Goal: Task Accomplishment & Management: Manage account settings

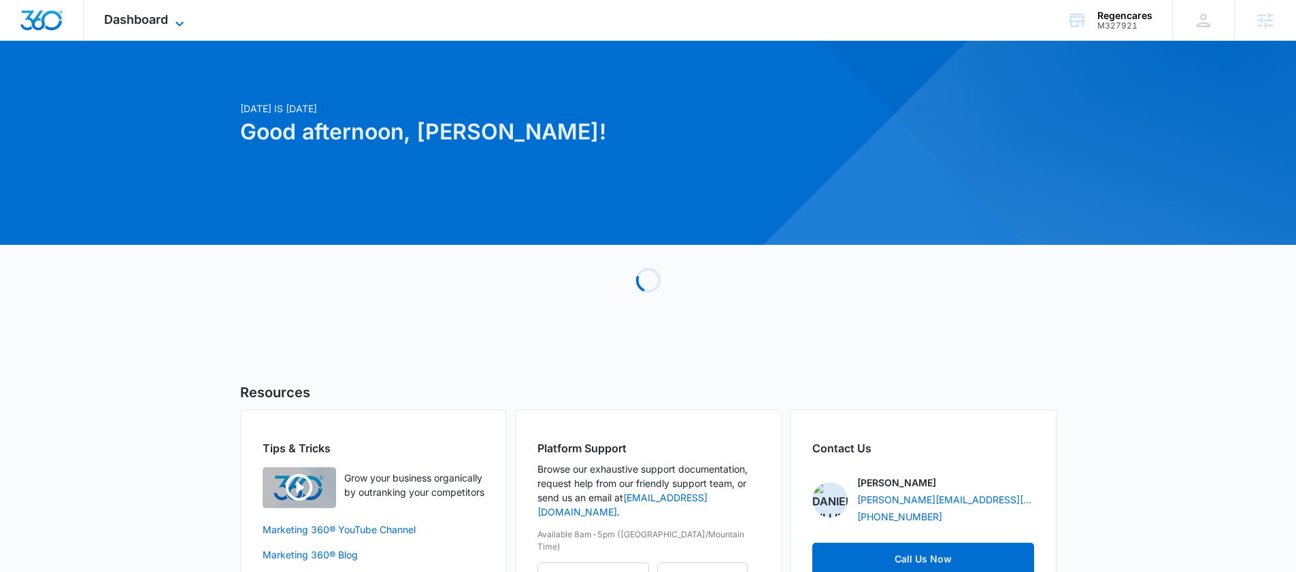
click at [122, 23] on span "Dashboard" at bounding box center [136, 19] width 64 height 14
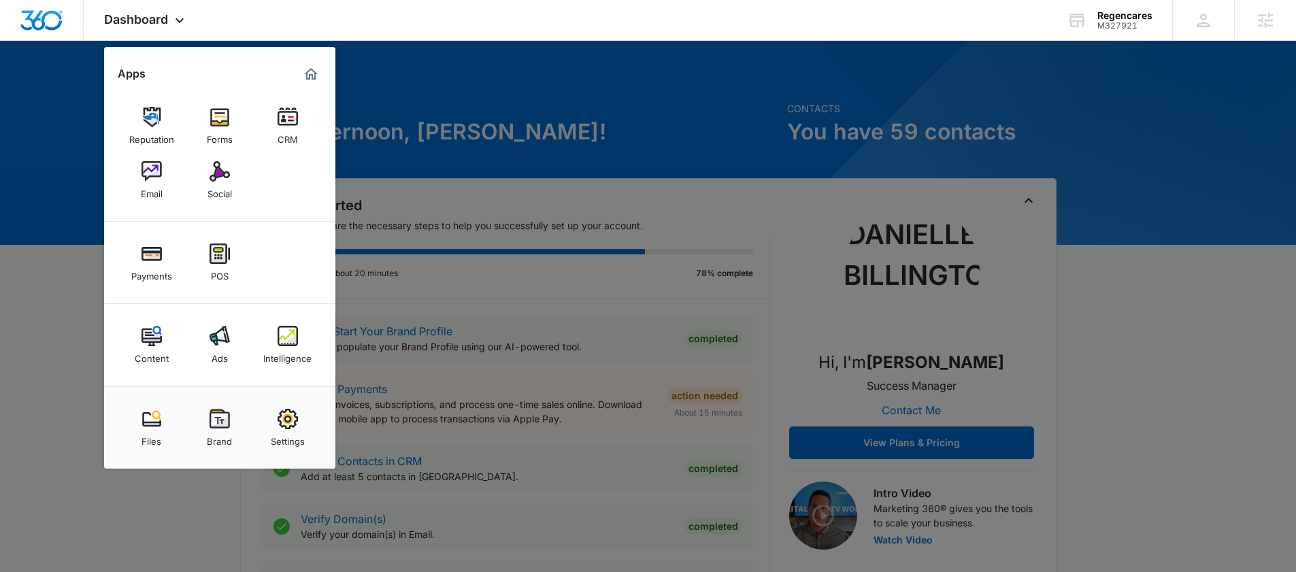
drag, startPoint x: 278, startPoint y: 352, endPoint x: 269, endPoint y: 352, distance: 8.8
click at [278, 352] on div "Intelligence" at bounding box center [287, 355] width 48 height 18
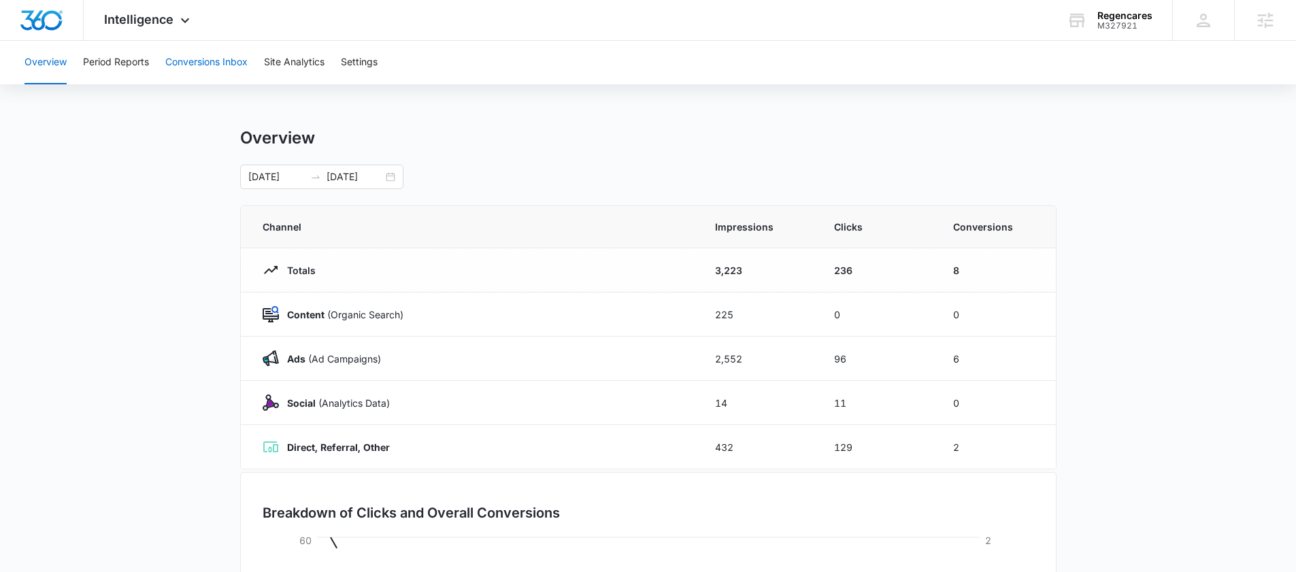
click at [220, 67] on button "Conversions Inbox" at bounding box center [206, 63] width 82 height 44
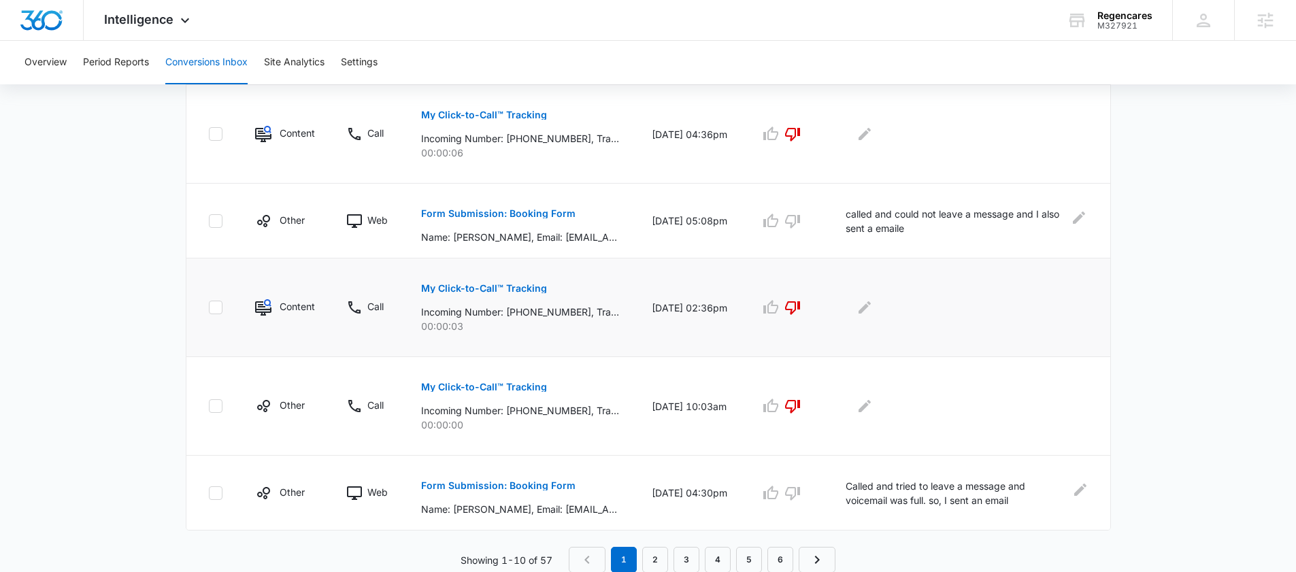
scroll to position [790, 0]
click at [544, 485] on p "Form Submission: Booking Form" at bounding box center [498, 485] width 154 height 10
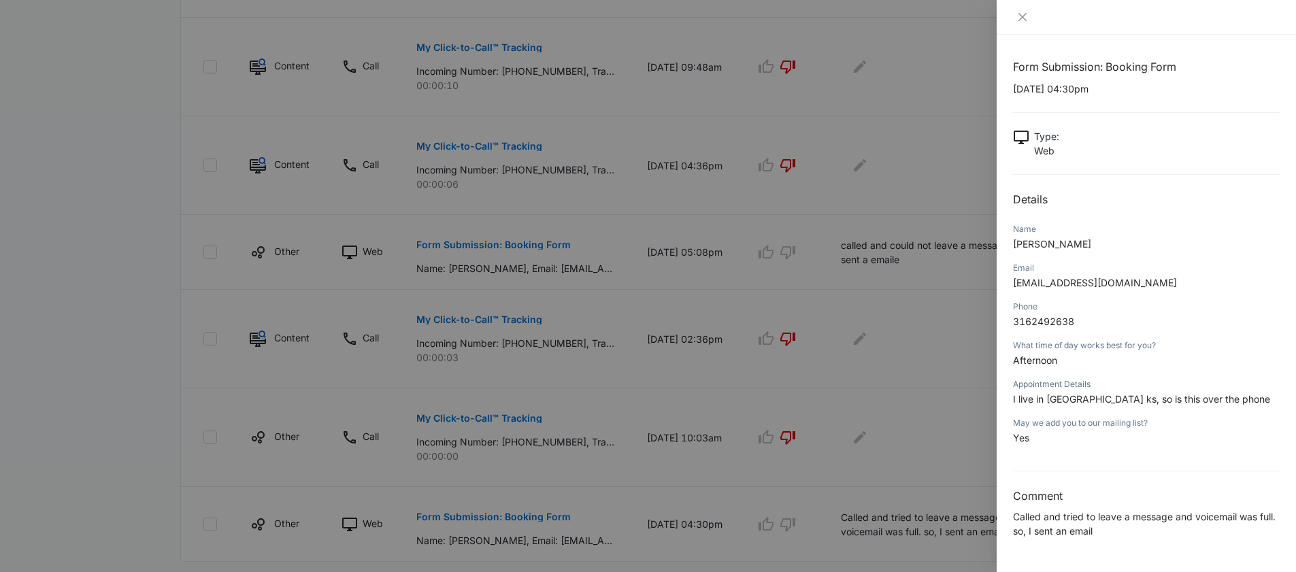
scroll to position [757, 0]
click at [1022, 16] on icon "close" at bounding box center [1022, 17] width 11 height 11
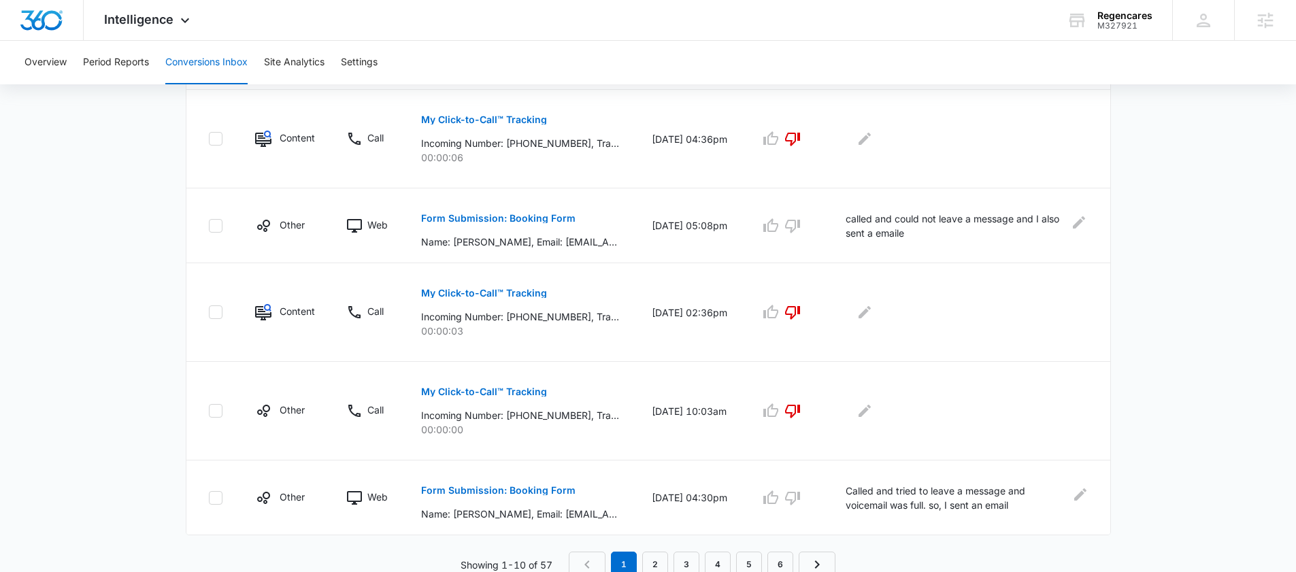
scroll to position [790, 0]
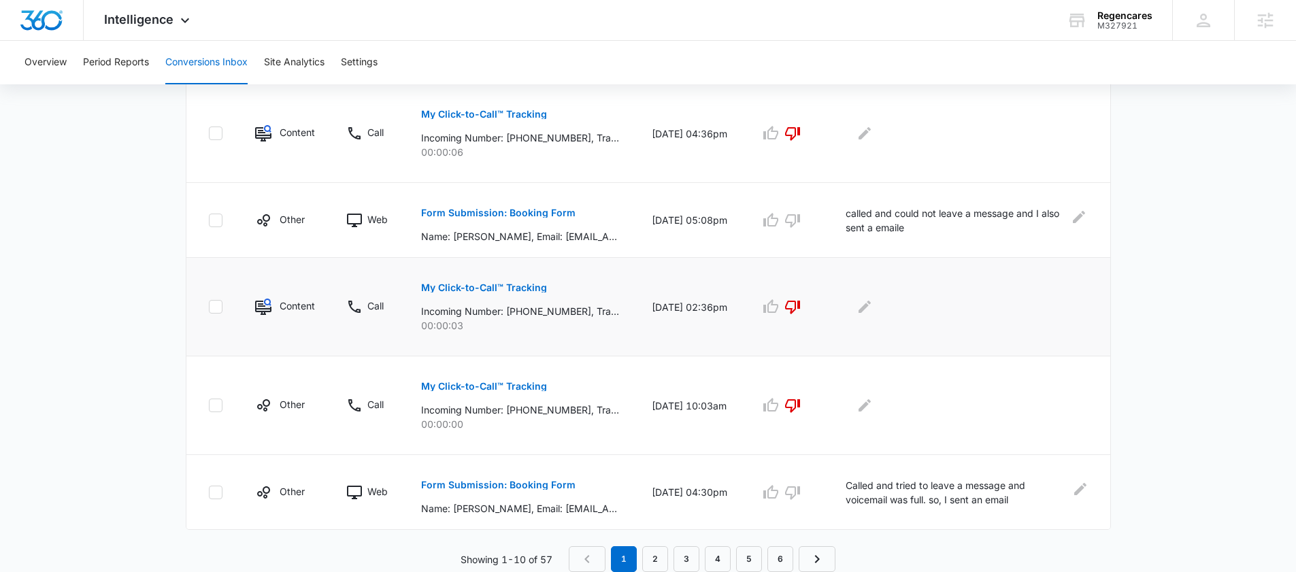
drag, startPoint x: 704, startPoint y: 313, endPoint x: 652, endPoint y: 299, distance: 53.5
click at [652, 299] on td "10/06/25 at 02:36pm" at bounding box center [690, 307] width 108 height 99
click at [703, 317] on td "10/06/25 at 02:36pm" at bounding box center [690, 307] width 108 height 99
drag, startPoint x: 702, startPoint y: 317, endPoint x: 642, endPoint y: 295, distance: 64.4
click at [642, 296] on td "10/06/25 at 02:36pm" at bounding box center [690, 307] width 108 height 99
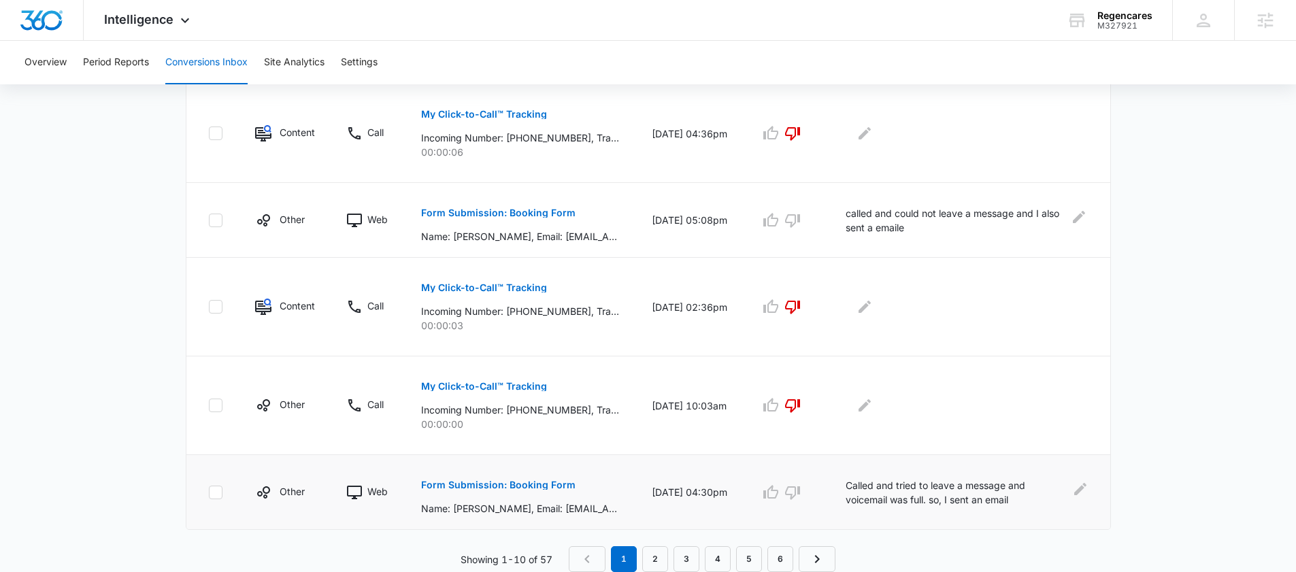
drag, startPoint x: 703, startPoint y: 502, endPoint x: 649, endPoint y: 482, distance: 57.9
click at [649, 483] on td "10/05/25 at 04:30pm" at bounding box center [690, 492] width 108 height 75
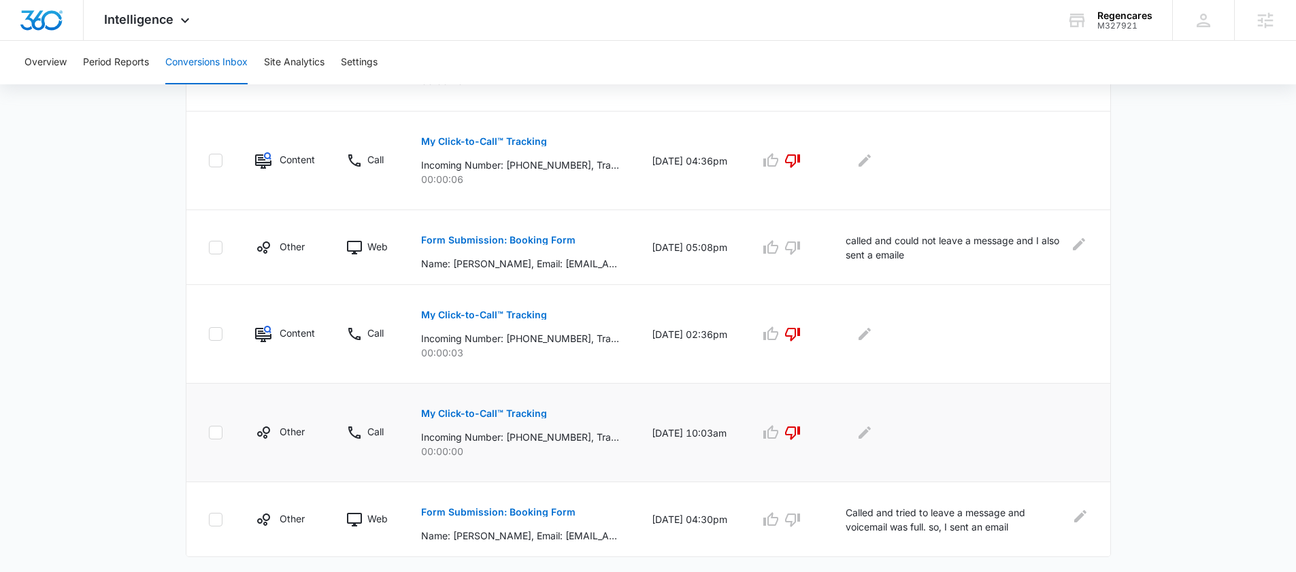
scroll to position [764, 0]
click at [619, 519] on div "Form Submission: Booking Form Name: Yvonnie C Favinger, Email: sis946035@gmail.…" at bounding box center [520, 518] width 198 height 47
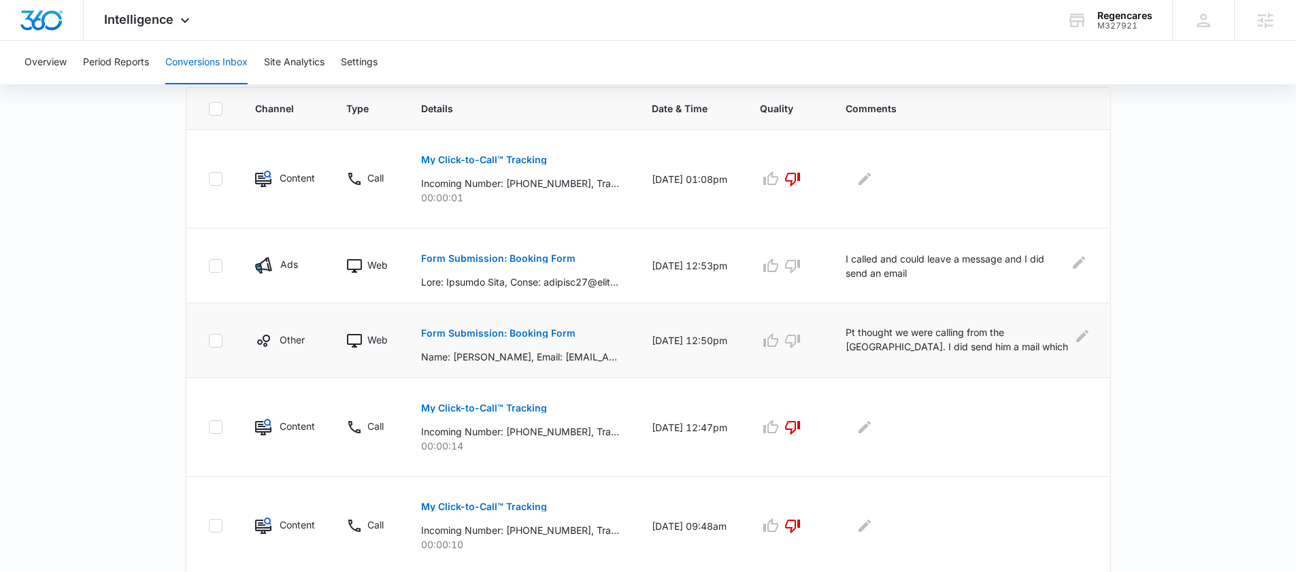
scroll to position [296, 0]
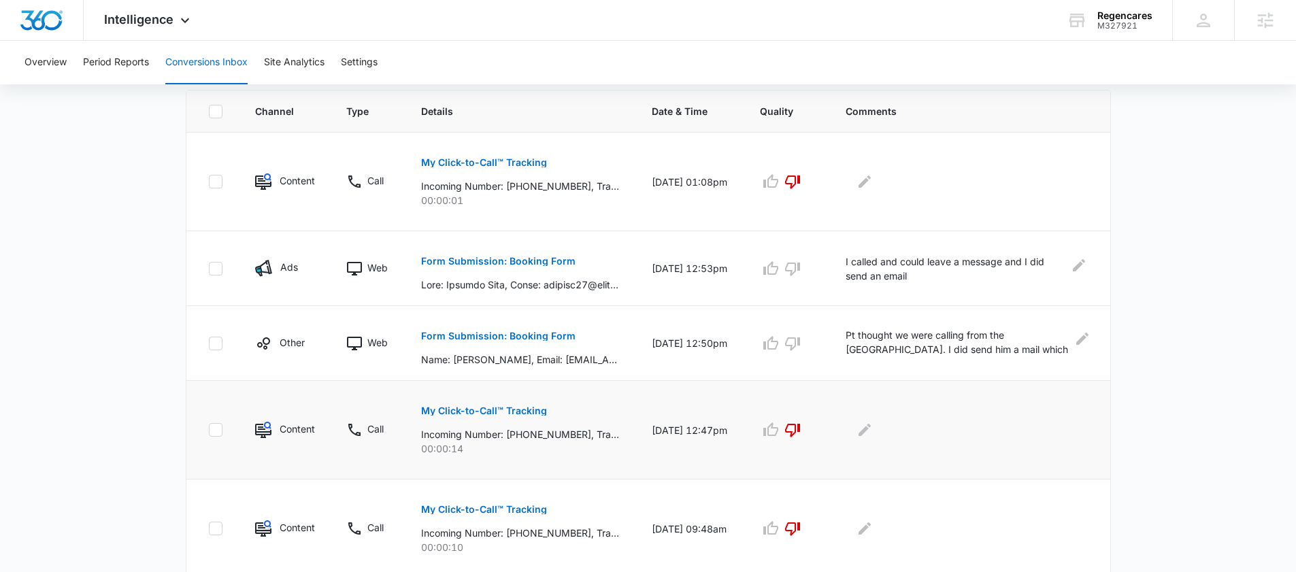
drag, startPoint x: 650, startPoint y: 425, endPoint x: 695, endPoint y: 437, distance: 47.2
click at [695, 438] on td "10/08/25 at 12:47pm" at bounding box center [690, 430] width 108 height 99
click at [695, 437] on td "10/08/25 at 12:47pm" at bounding box center [690, 430] width 108 height 99
drag, startPoint x: 695, startPoint y: 437, endPoint x: 649, endPoint y: 423, distance: 48.2
click at [649, 423] on td "10/08/25 at 12:47pm" at bounding box center [690, 430] width 108 height 99
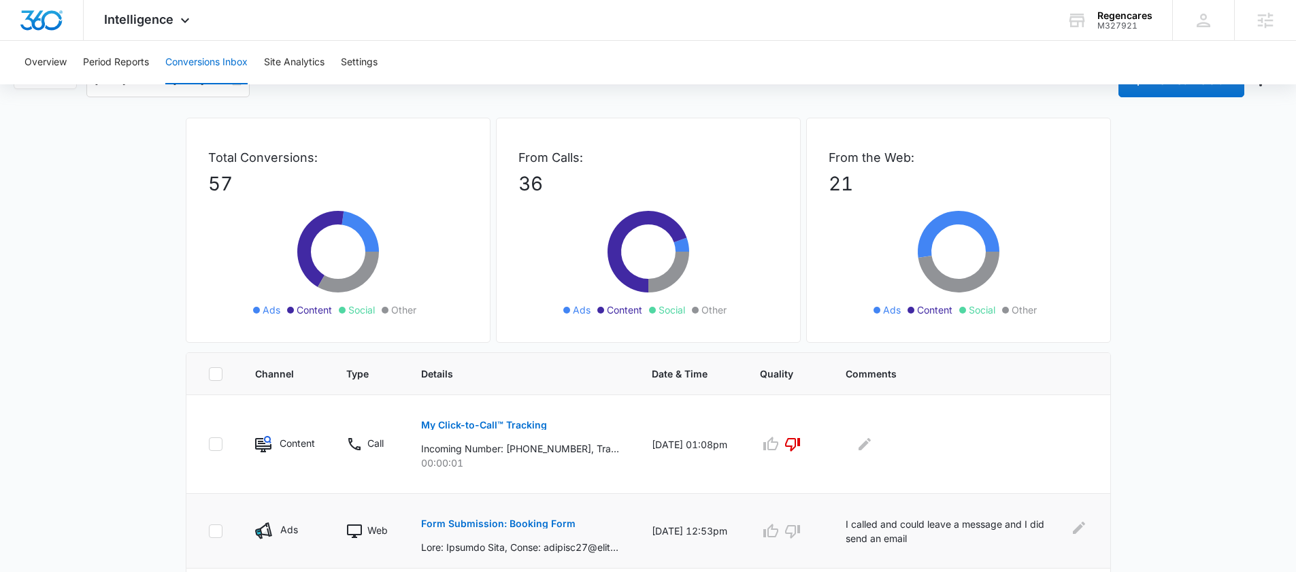
scroll to position [7, 0]
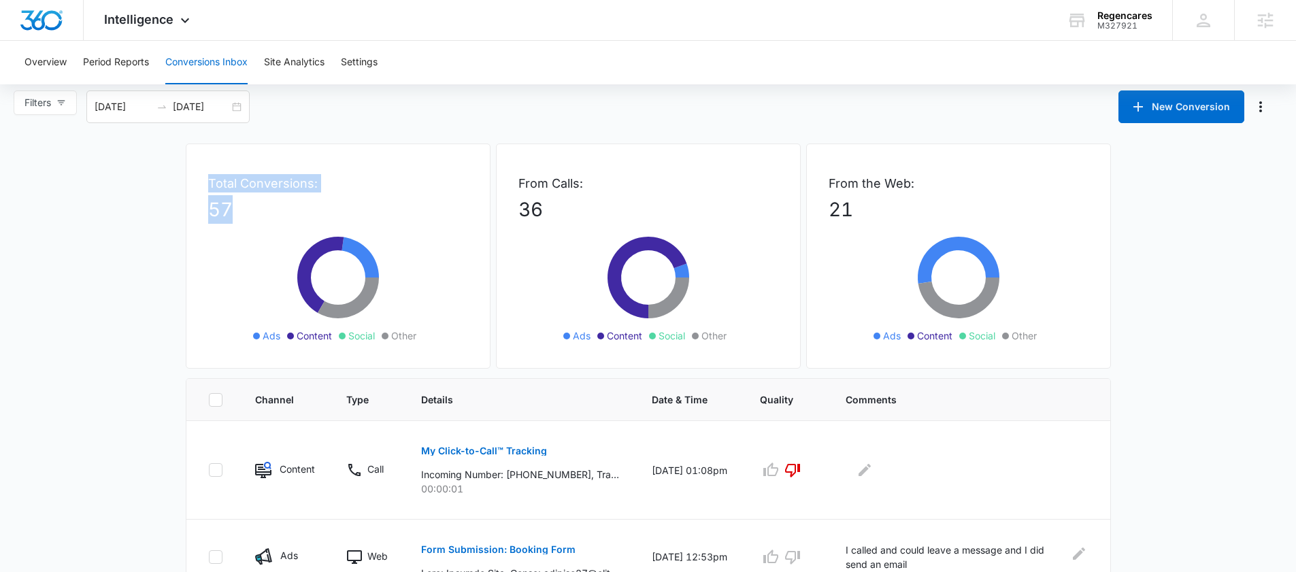
drag, startPoint x: 254, startPoint y: 206, endPoint x: 195, endPoint y: 171, distance: 68.6
click at [195, 171] on div "Total Conversions: 57 Ads Content Social Other" at bounding box center [338, 256] width 305 height 225
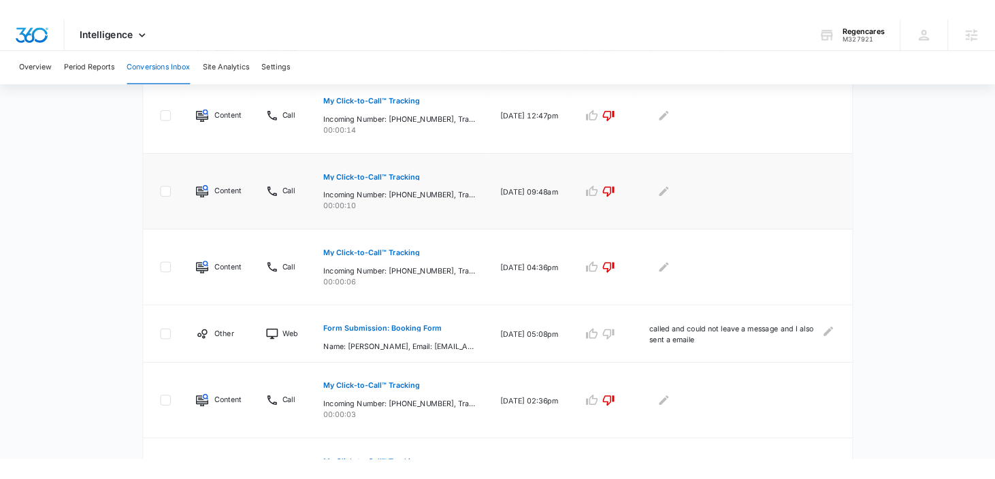
scroll to position [642, 0]
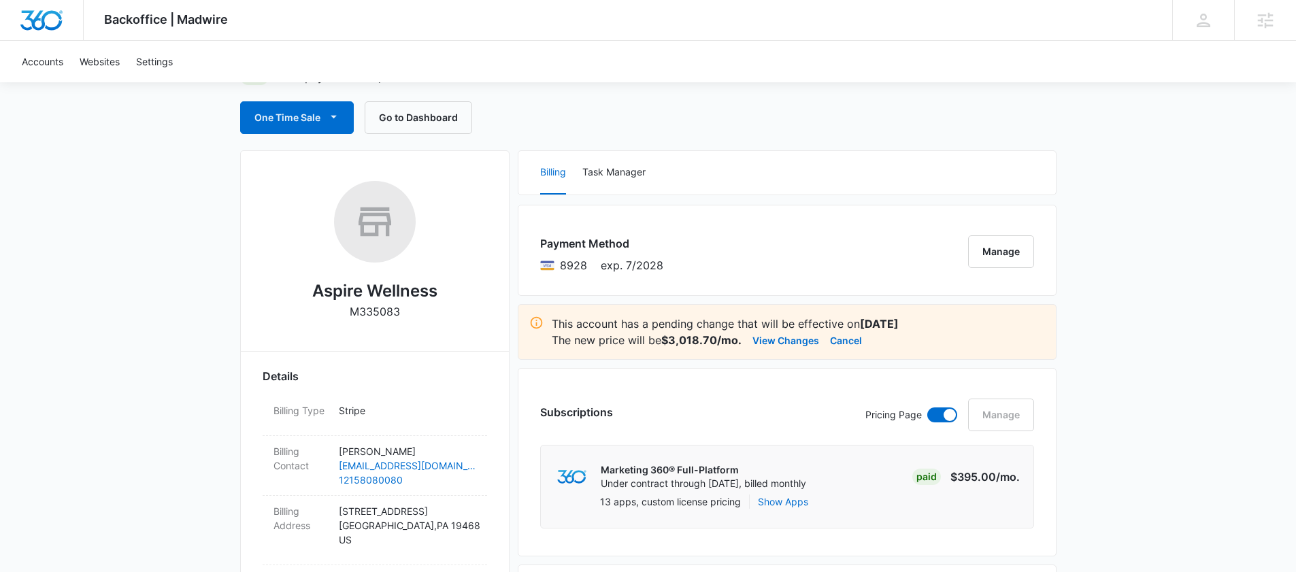
scroll to position [126, 0]
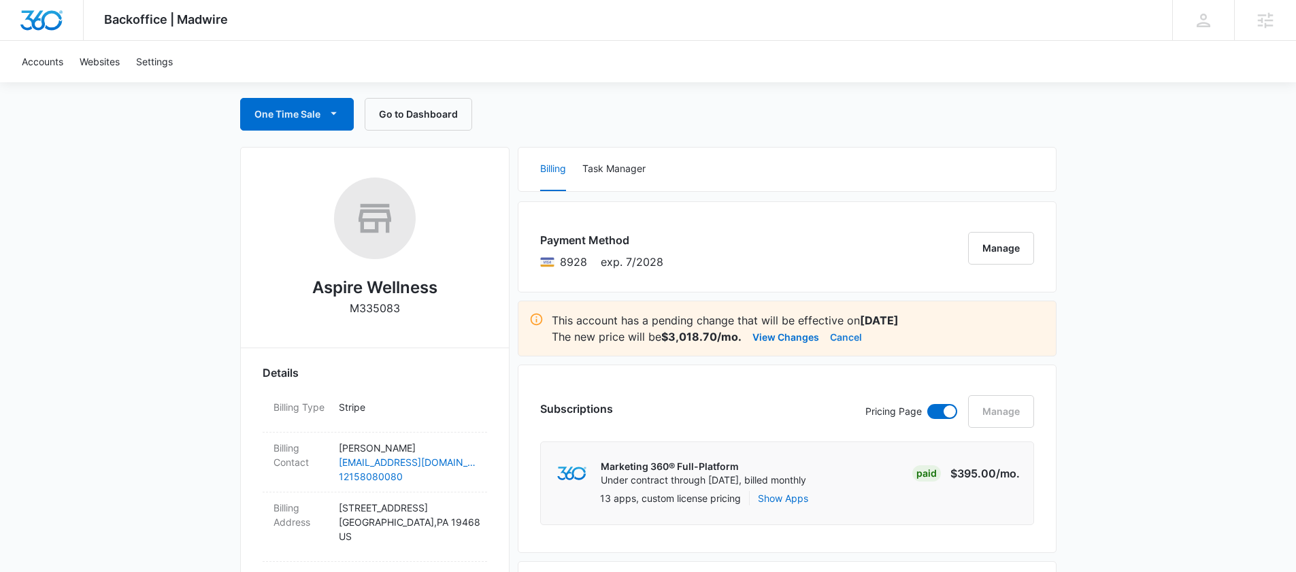
click at [841, 340] on button "Cancel" at bounding box center [846, 337] width 32 height 16
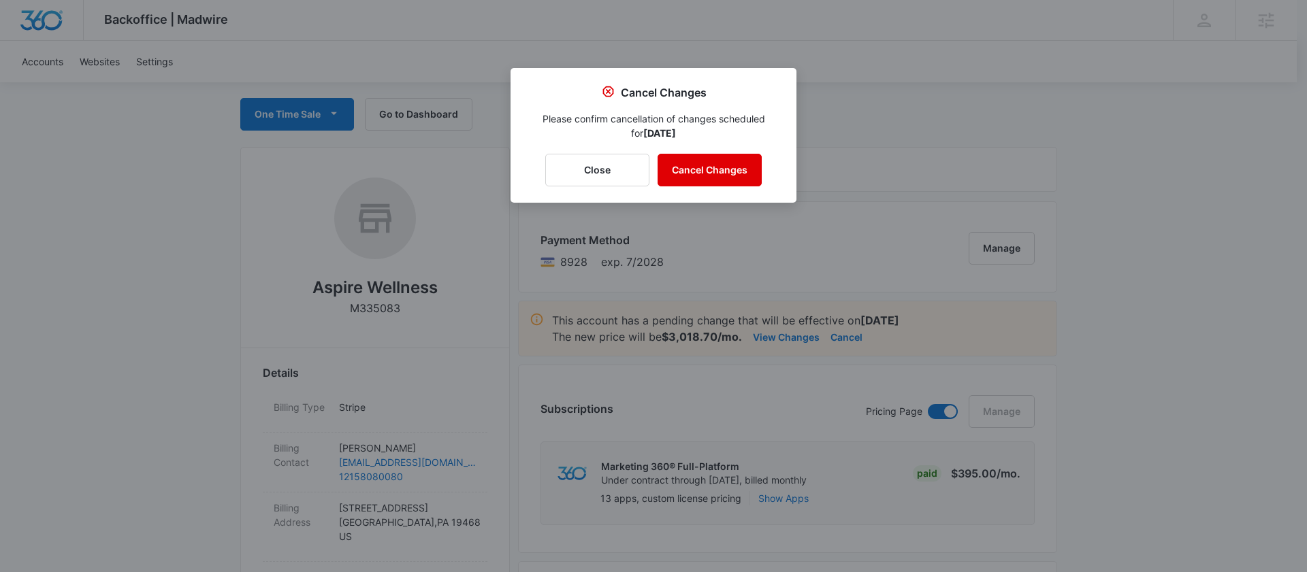
click at [702, 176] on button "Cancel Changes" at bounding box center [709, 170] width 104 height 33
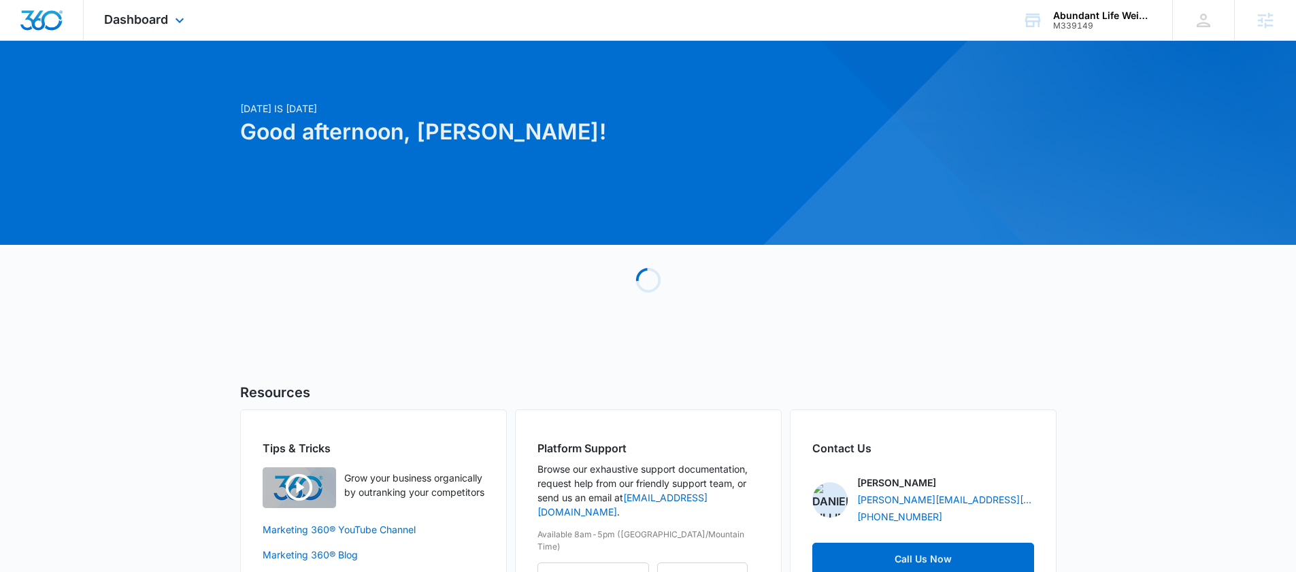
click at [165, 27] on div "Dashboard Apps Reputation Websites Forms CRM Email Social Shop Payments POS Con…" at bounding box center [146, 20] width 125 height 40
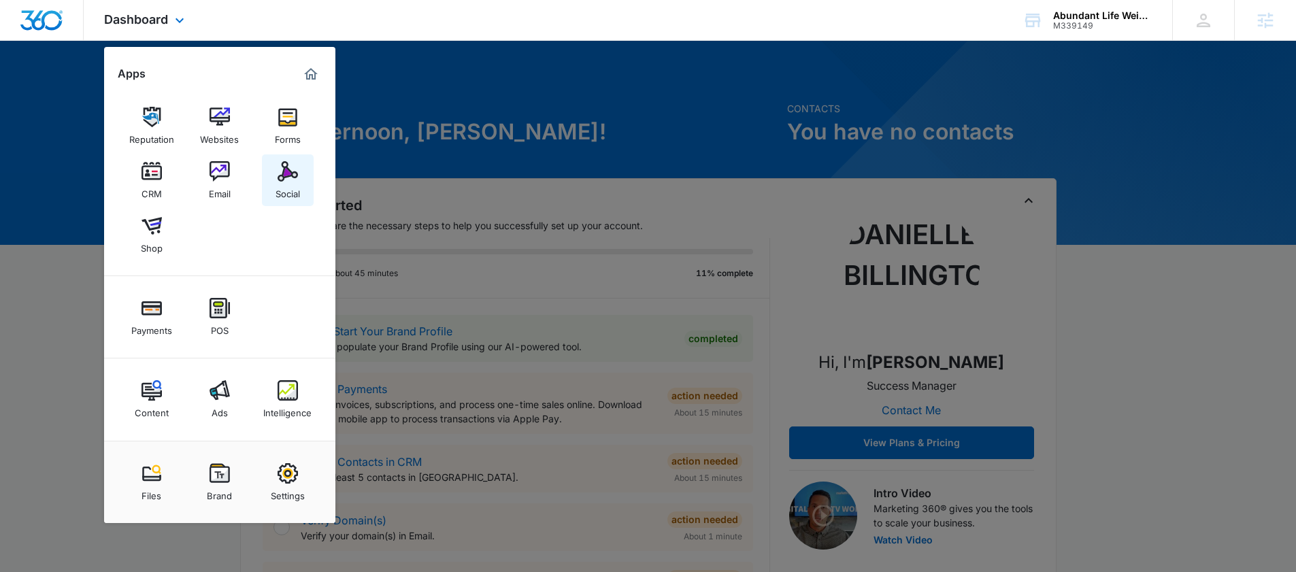
click at [286, 176] on img at bounding box center [288, 171] width 20 height 20
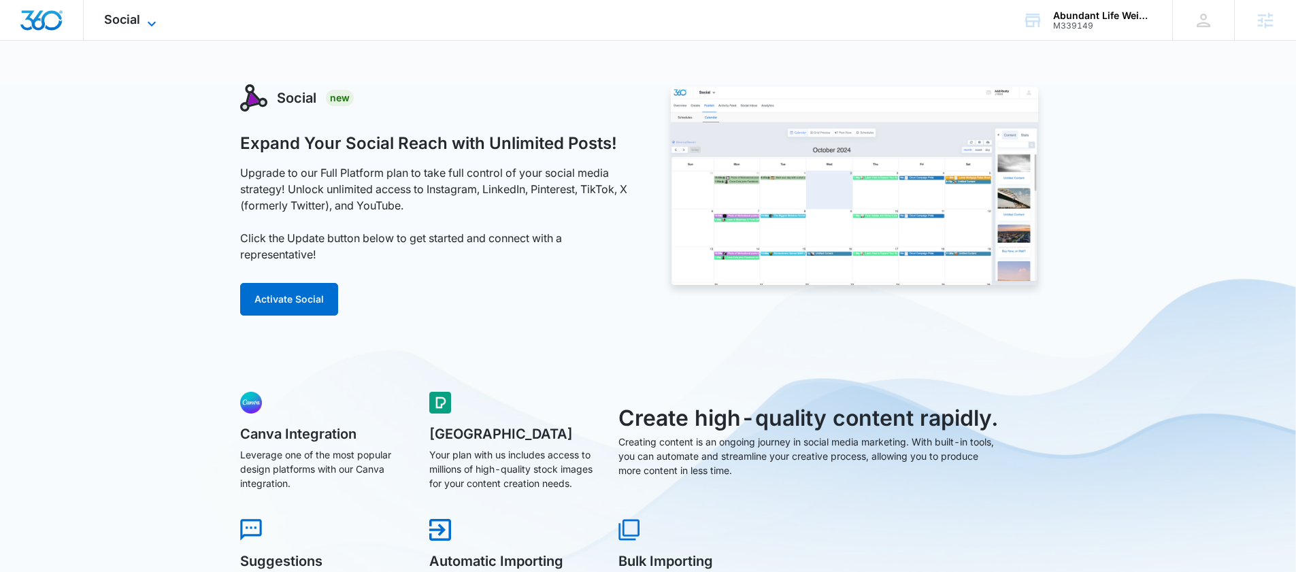
click at [138, 17] on span "Social" at bounding box center [122, 19] width 36 height 14
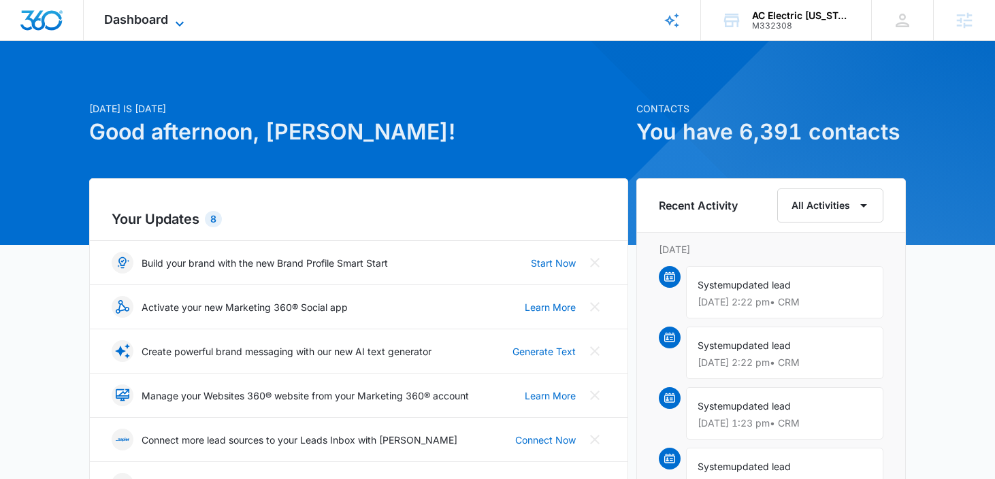
click at [177, 14] on div "Dashboard Apps Reputation Forms CRM Email Social Payments POS Content Ads Intel…" at bounding box center [146, 20] width 125 height 40
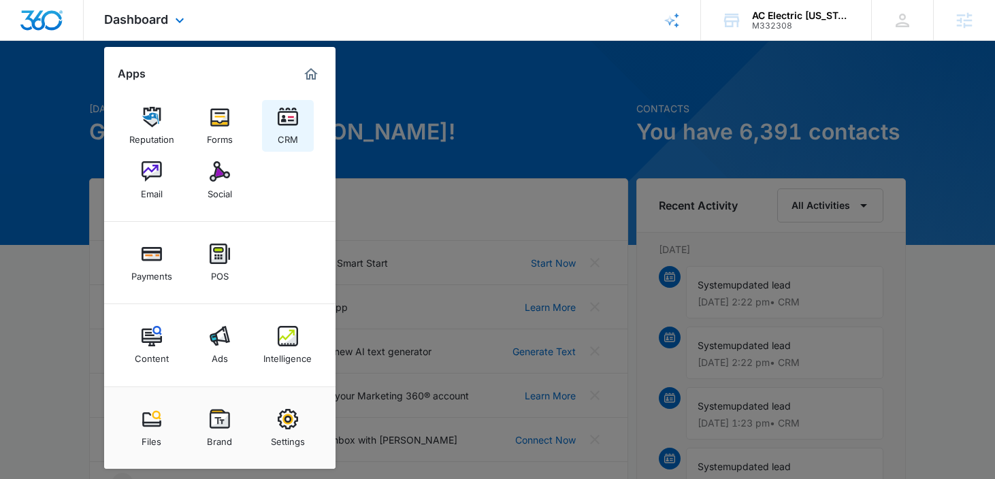
click at [291, 118] on img at bounding box center [288, 117] width 20 height 20
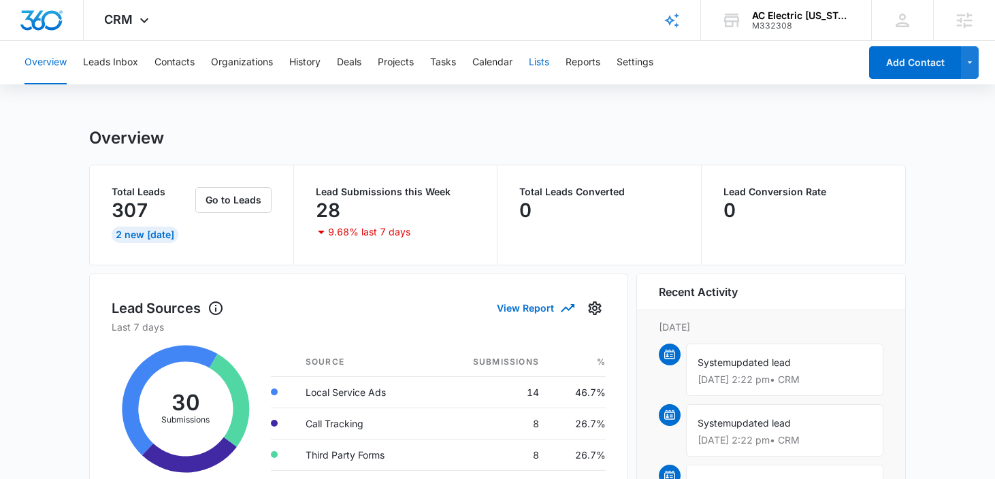
click at [538, 58] on button "Lists" at bounding box center [539, 63] width 20 height 44
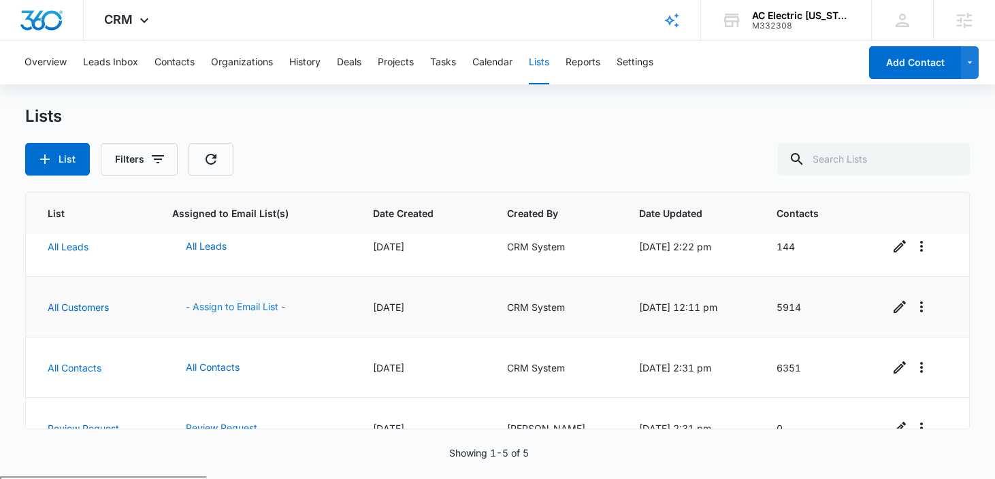
scroll to position [12, 0]
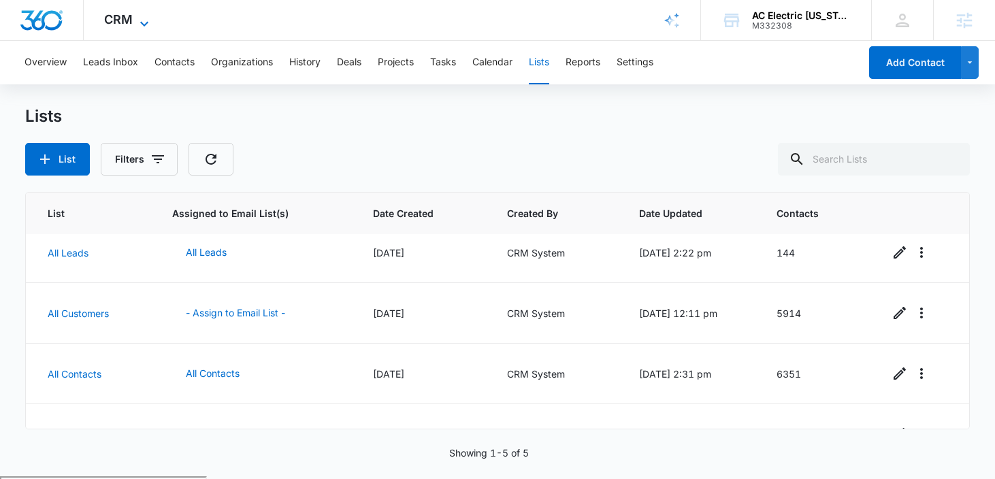
click at [123, 25] on span "CRM" at bounding box center [118, 19] width 29 height 14
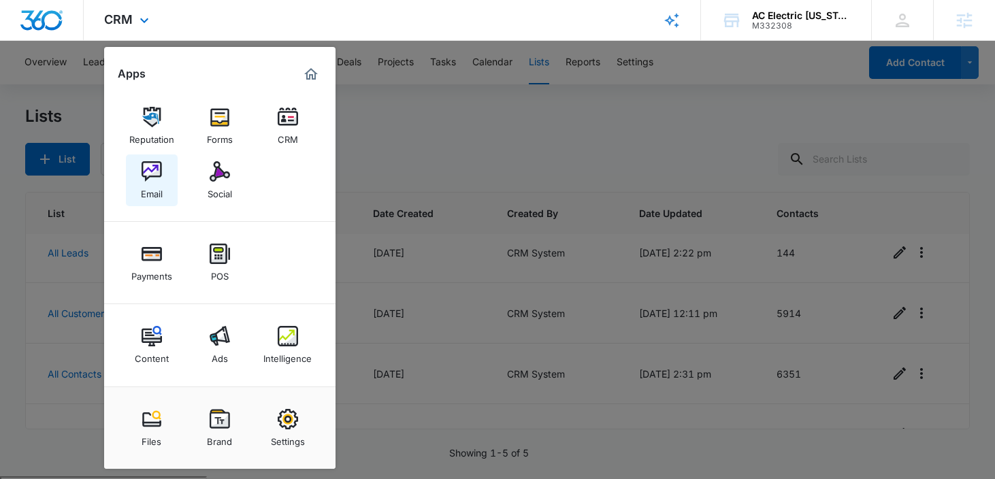
click at [138, 175] on link "Email" at bounding box center [152, 180] width 52 height 52
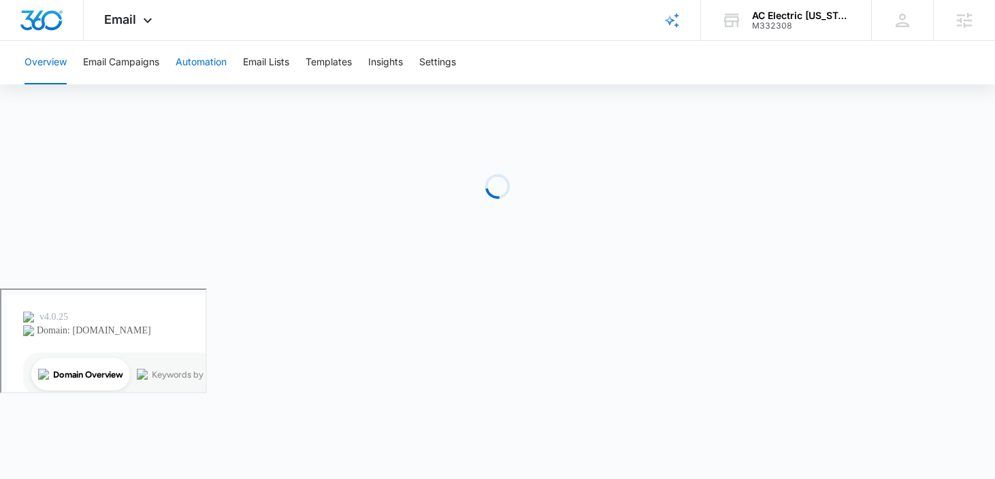
click at [208, 63] on button "Automation" at bounding box center [201, 63] width 51 height 44
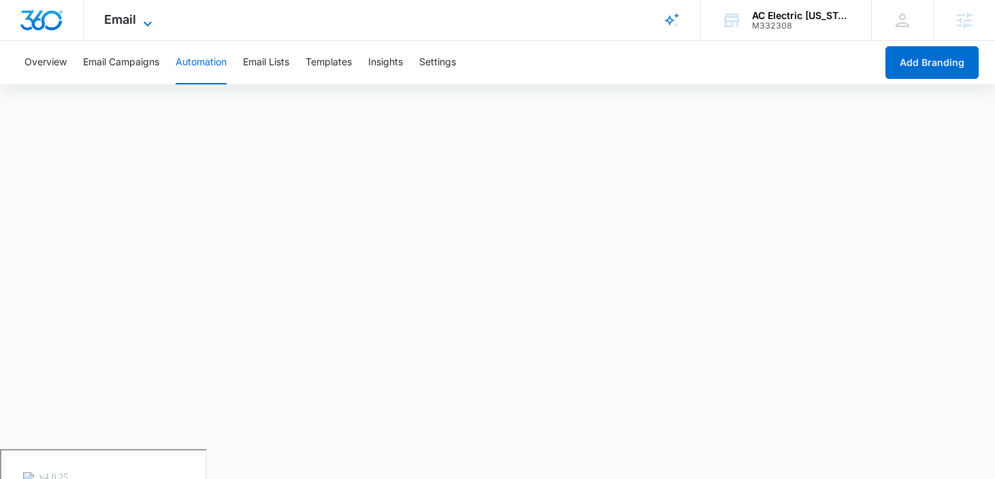
click at [131, 20] on span "Email" at bounding box center [120, 19] width 32 height 14
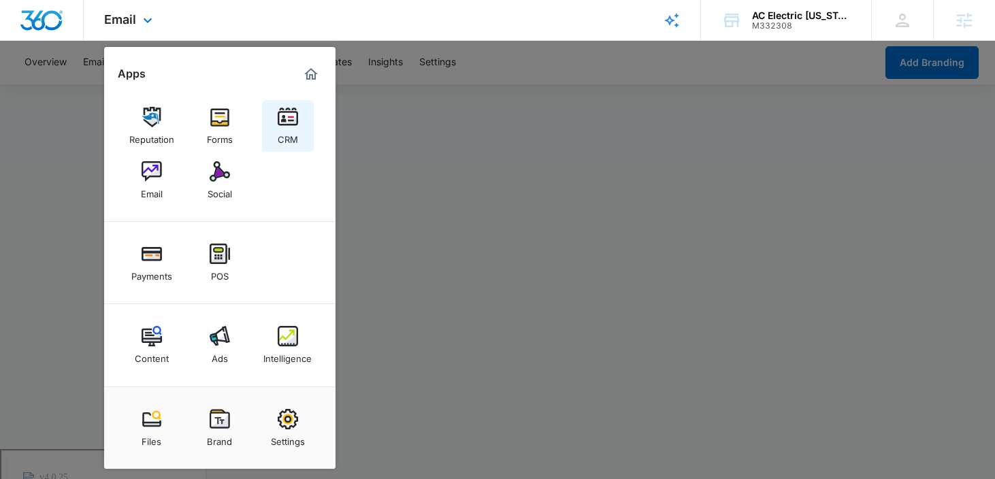
click at [278, 113] on img at bounding box center [288, 117] width 20 height 20
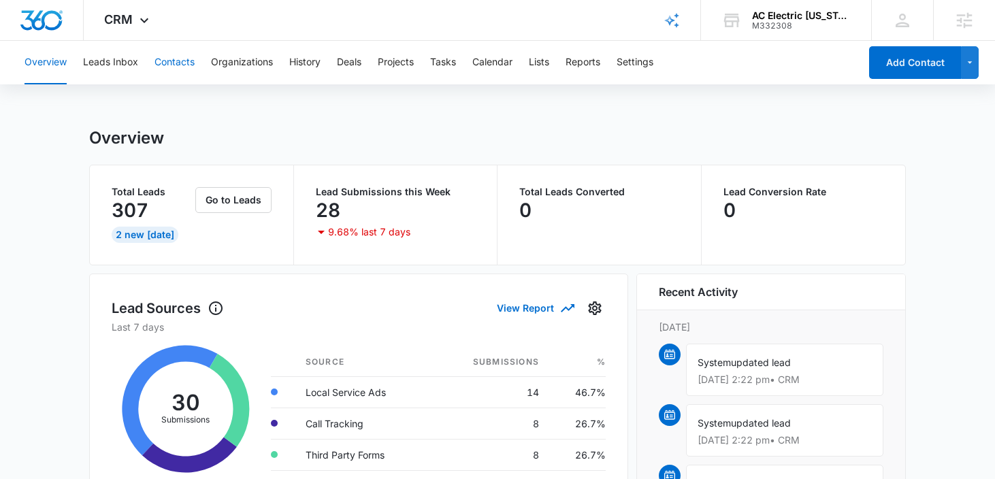
click at [189, 65] on button "Contacts" at bounding box center [174, 63] width 40 height 44
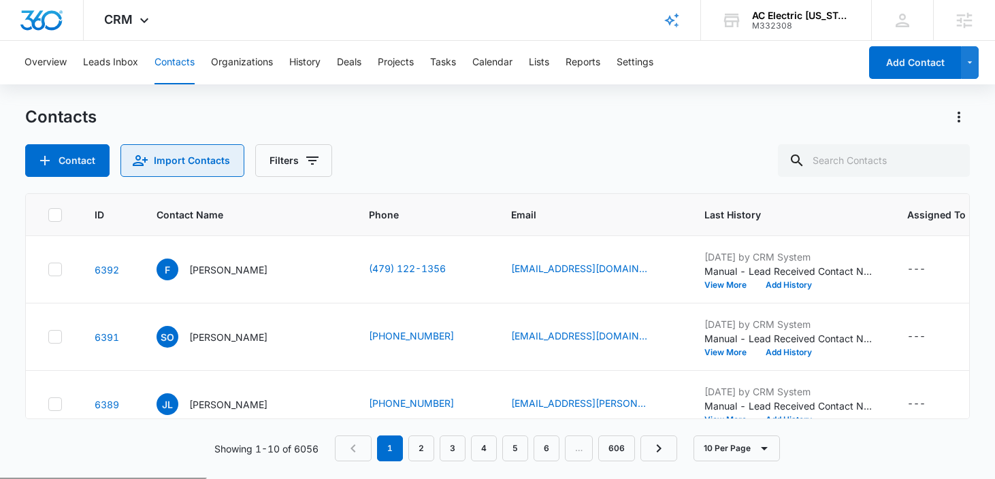
click at [210, 159] on button "Import Contacts" at bounding box center [182, 160] width 124 height 33
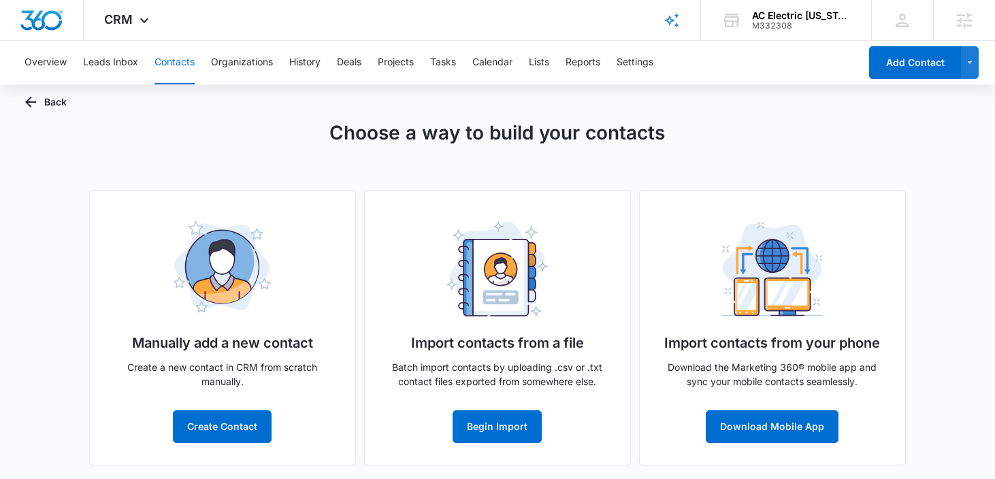
scroll to position [23, 0]
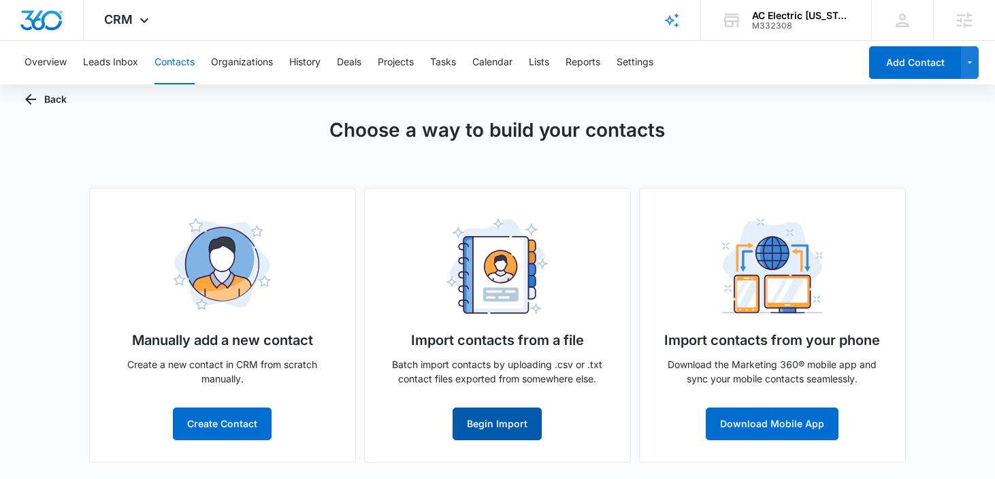
click at [485, 428] on button "Begin Import" at bounding box center [497, 424] width 89 height 33
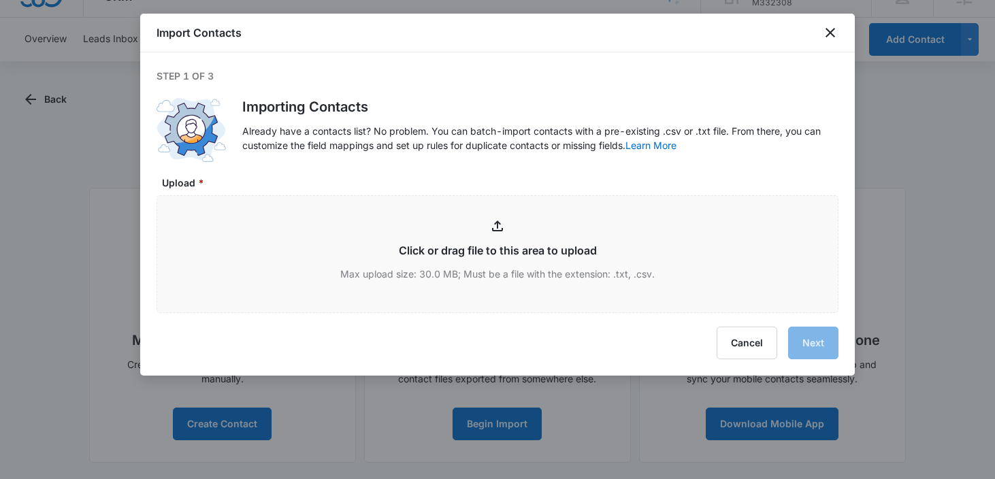
type input "C:\fakepath\Cutsomer list 10-8-2025.xlsx - Sheet1.csv"
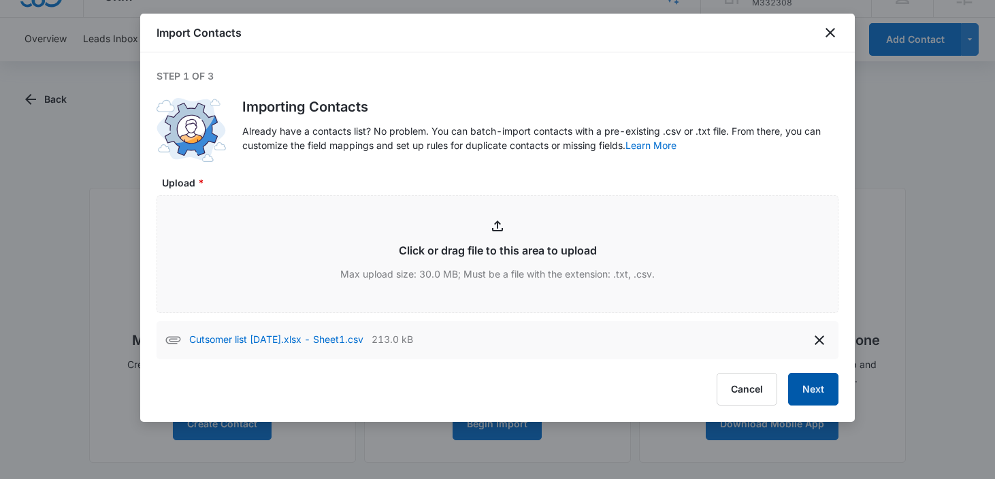
click at [811, 387] on button "Next" at bounding box center [813, 389] width 50 height 33
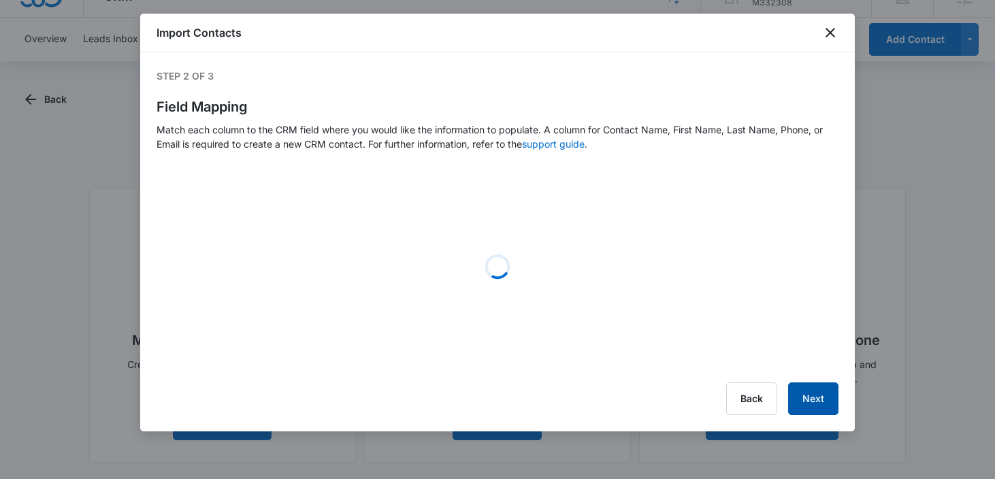
select select "78"
select select "79"
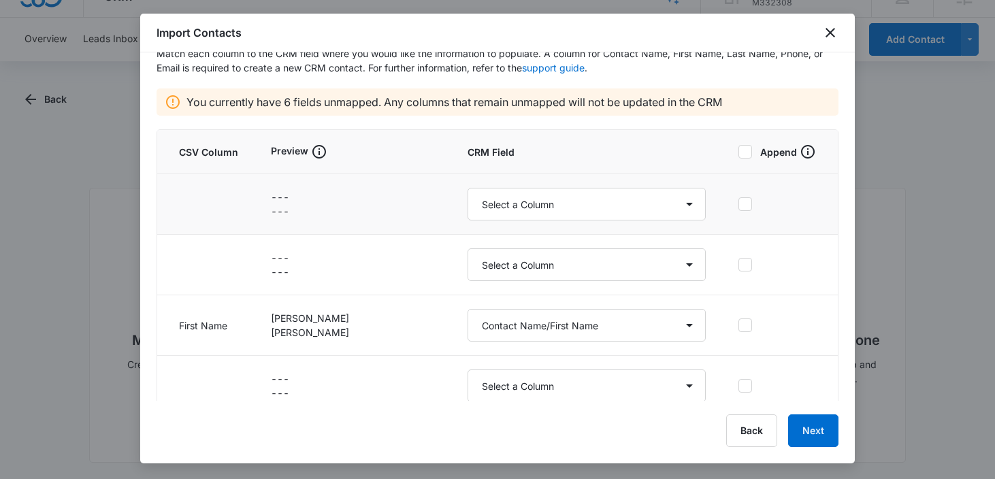
scroll to position [78, 0]
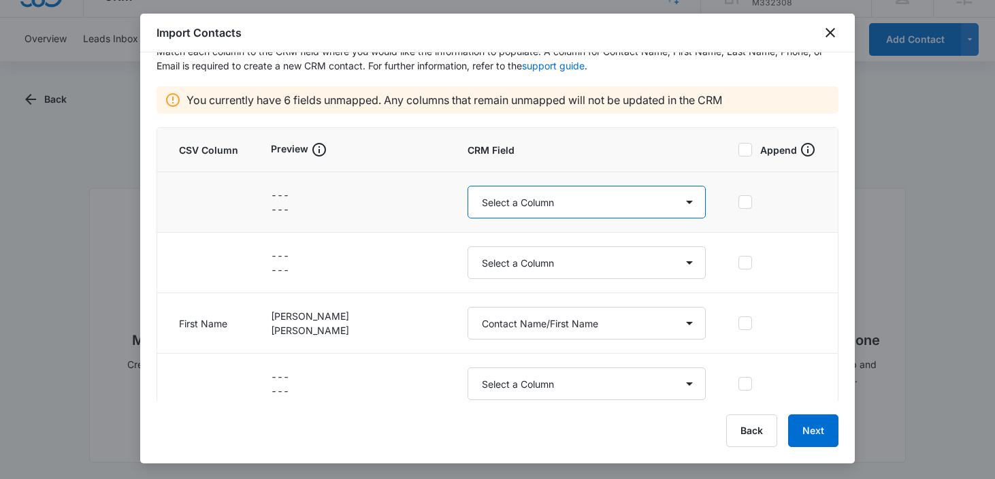
click at [531, 202] on select "Select a Column Address/City Address/Country Address/State Address/Street Addre…" at bounding box center [587, 202] width 238 height 33
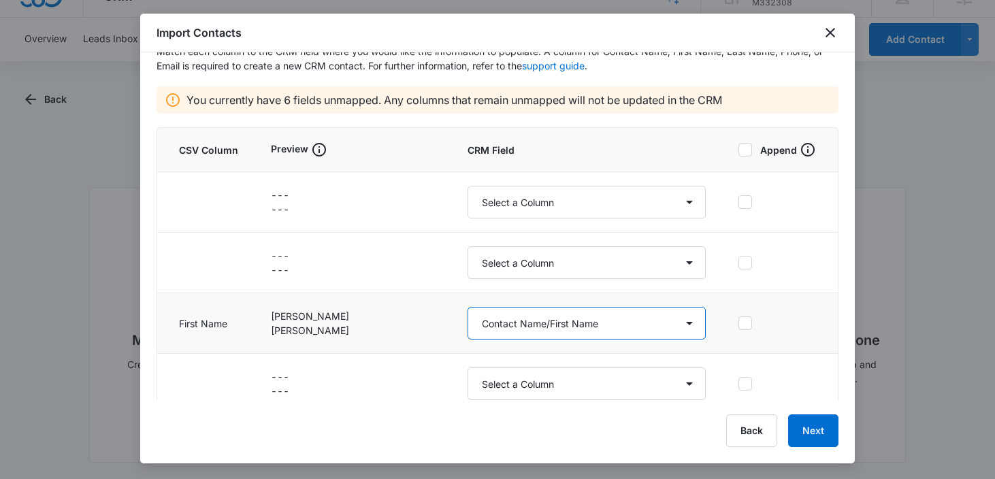
click at [623, 330] on select "Select a Column Address/City Address/Country Address/State Address/Street Addre…" at bounding box center [587, 323] width 238 height 33
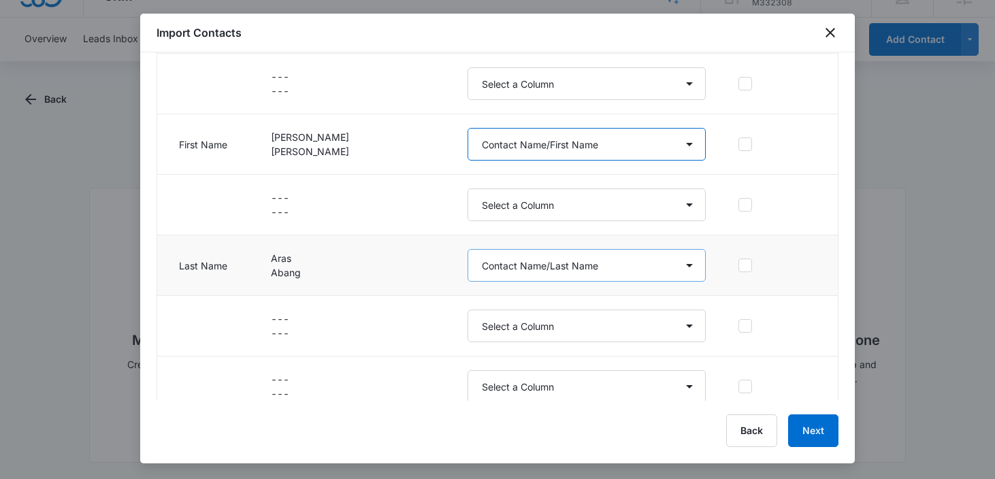
scroll to position [334, 0]
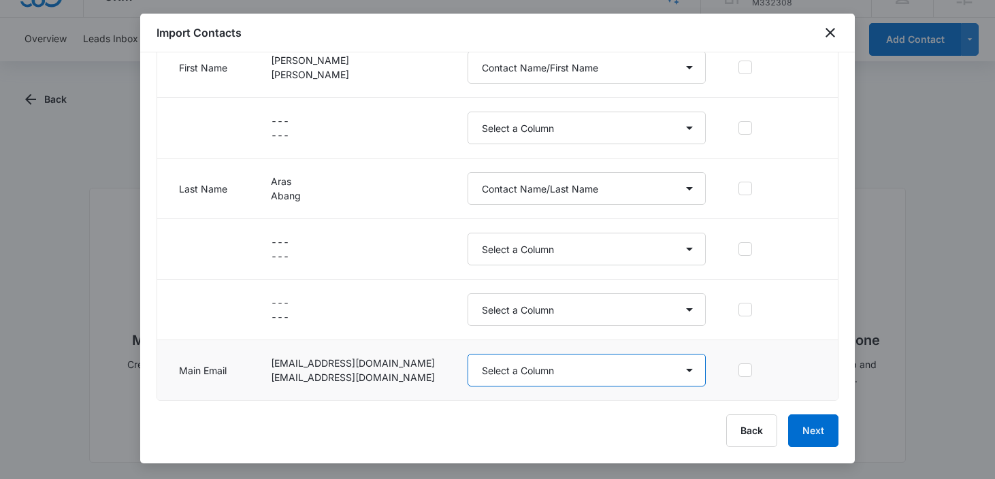
click at [570, 369] on select "Select a Column Address/City Address/Country Address/State Address/Street Addre…" at bounding box center [587, 370] width 238 height 33
select select "185"
click at [468, 354] on select "Select a Column Address/City Address/Country Address/State Address/Street Addre…" at bounding box center [587, 370] width 238 height 33
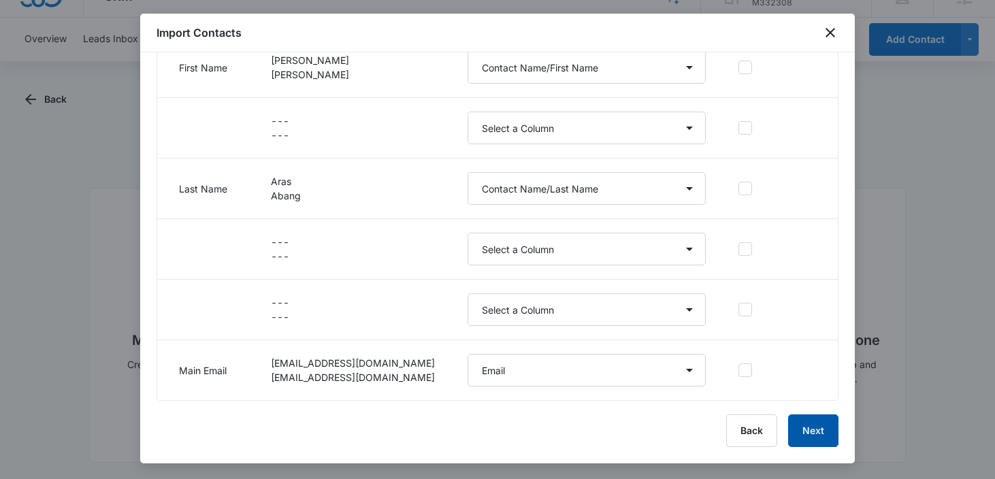
click at [825, 442] on button "Next" at bounding box center [813, 430] width 50 height 33
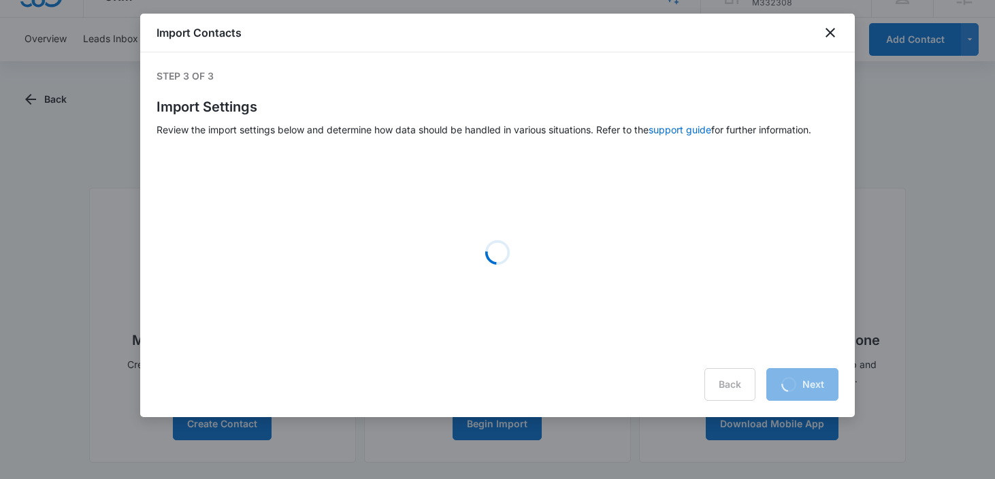
scroll to position [0, 0]
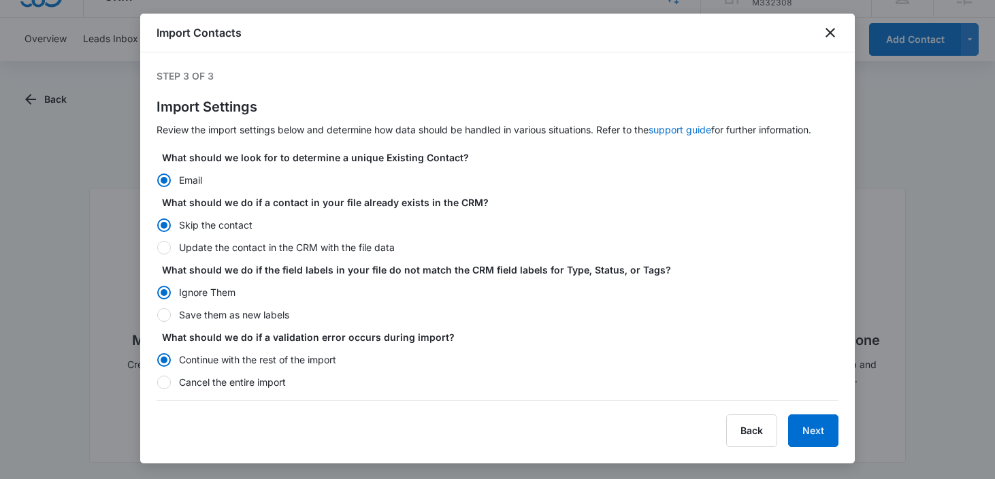
click at [170, 249] on div at bounding box center [164, 248] width 14 height 14
click at [157, 248] on input "Update the contact in the CRM with the file data" at bounding box center [157, 247] width 1 height 1
radio input "false"
radio input "true"
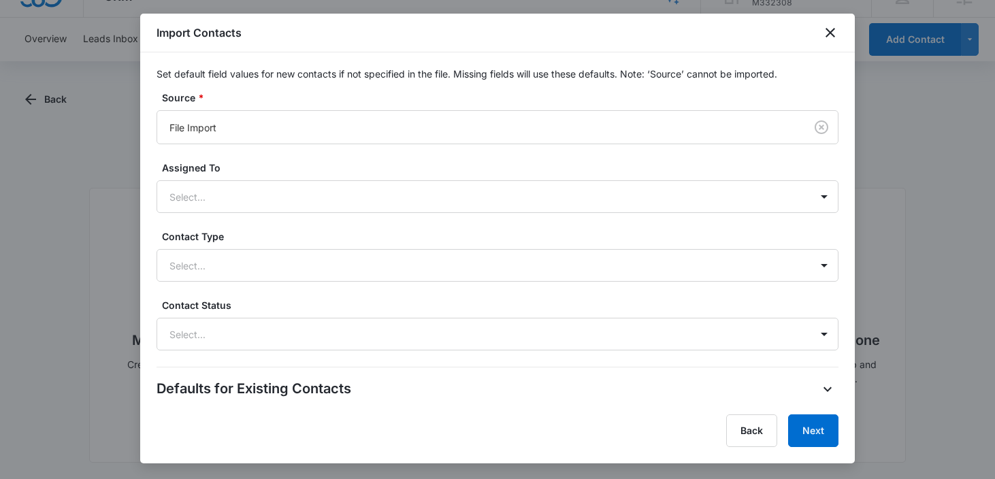
scroll to position [393, 0]
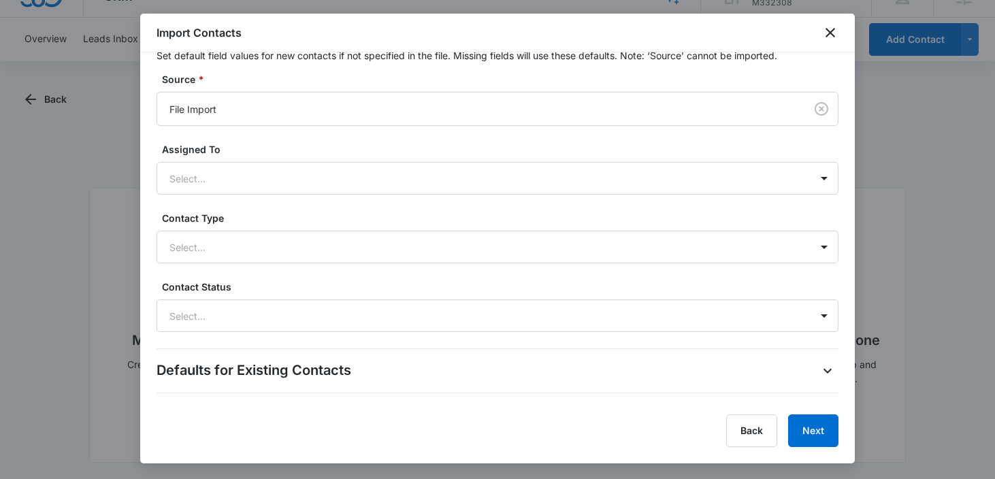
click at [242, 310] on div at bounding box center [480, 316] width 623 height 17
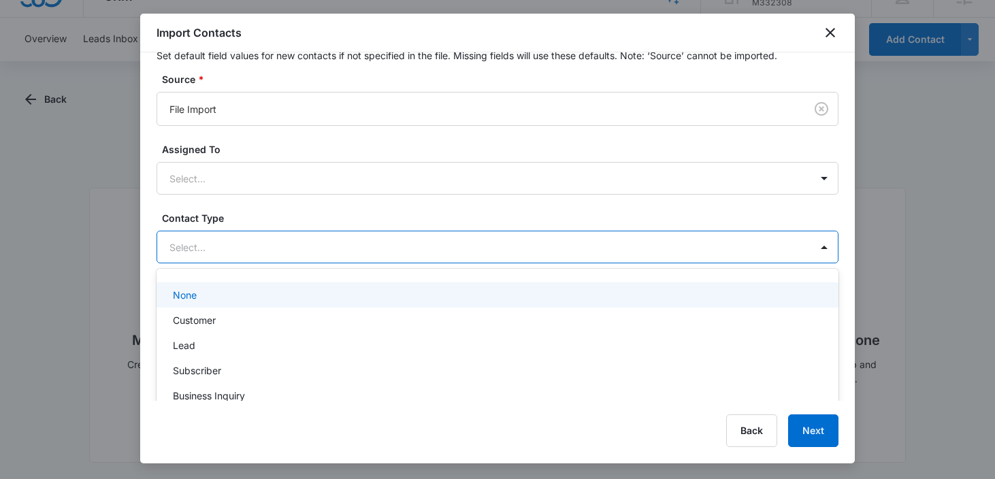
click at [246, 260] on div "Select..." at bounding box center [483, 247] width 653 height 31
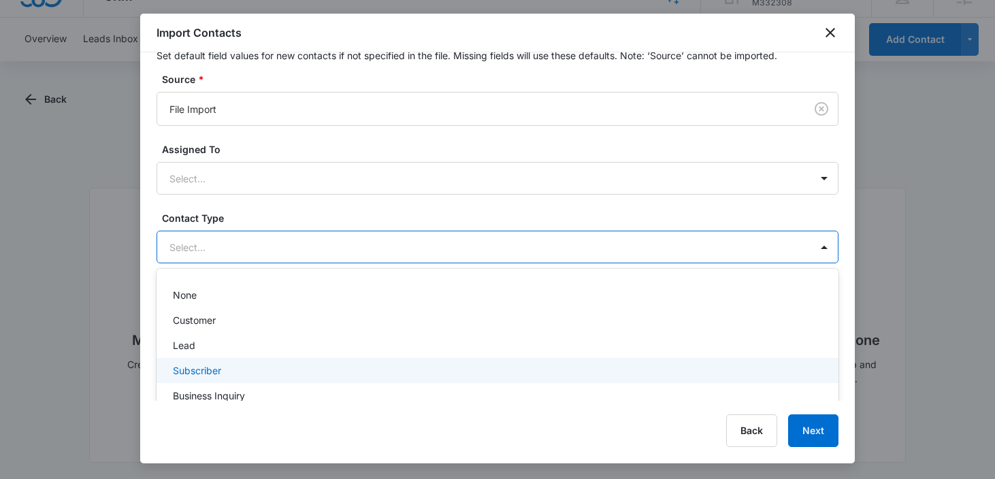
click at [210, 371] on p "Subscriber" at bounding box center [197, 370] width 48 height 14
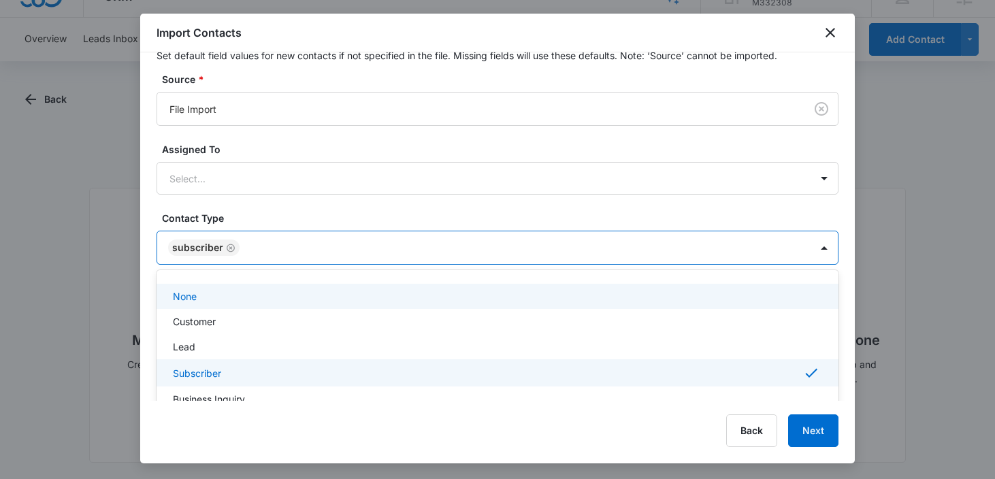
click at [535, 204] on div "Defaults for New Contacts Set default field values for new contacts if not spec…" at bounding box center [498, 175] width 682 height 315
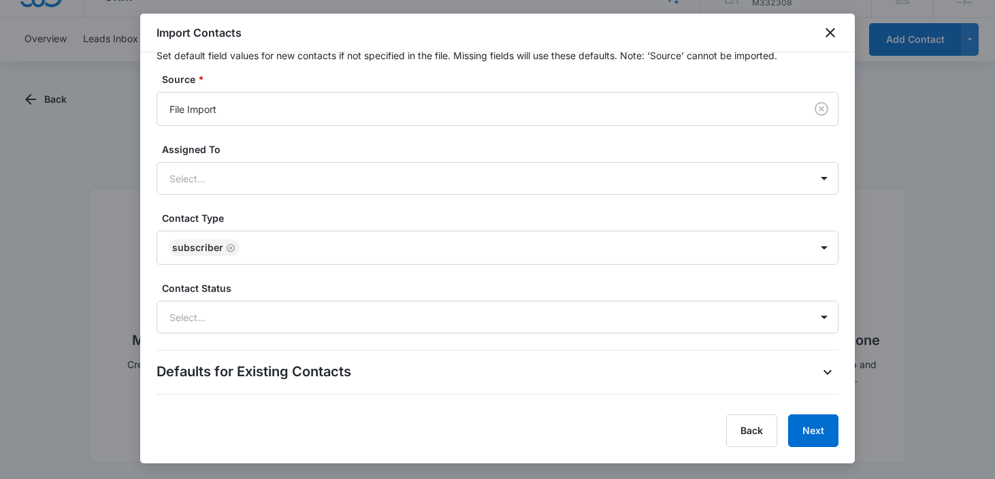
scroll to position [420, 0]
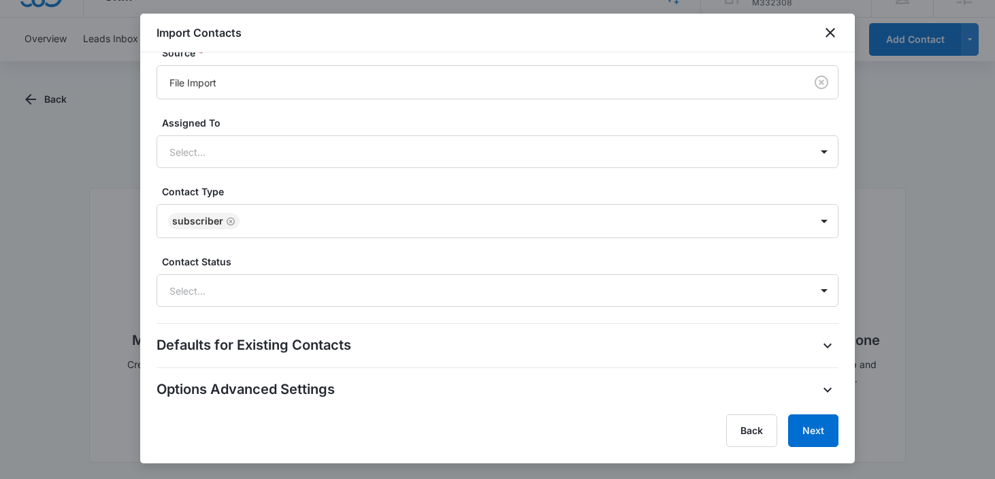
click at [659, 357] on form "What should we look for to determine a unique Existing Contact? Email What shou…" at bounding box center [498, 66] width 682 height 670
click at [827, 346] on icon "button" at bounding box center [827, 346] width 8 height 5
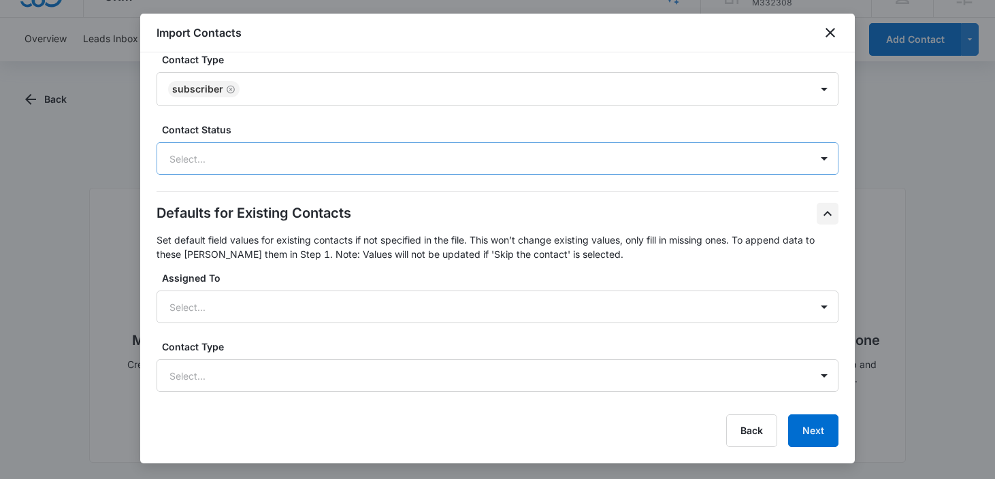
scroll to position [673, 0]
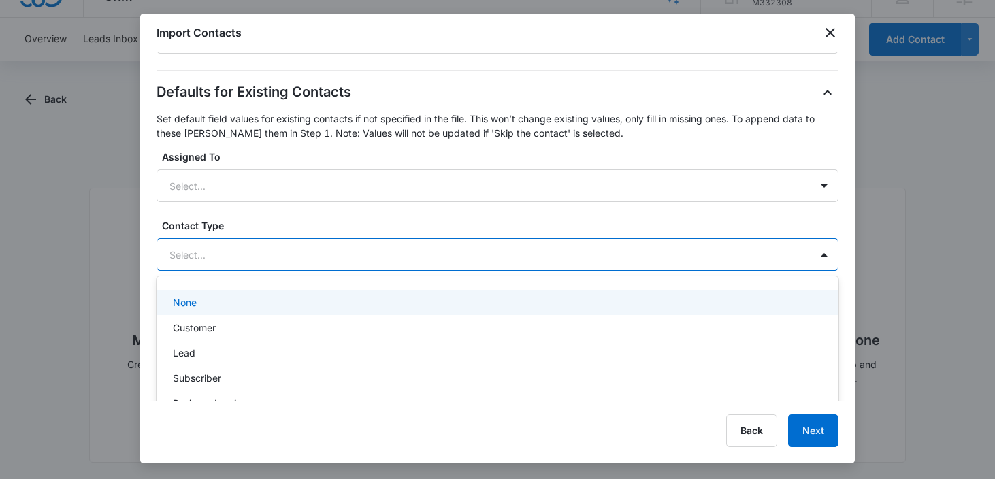
click at [357, 253] on div at bounding box center [480, 254] width 623 height 17
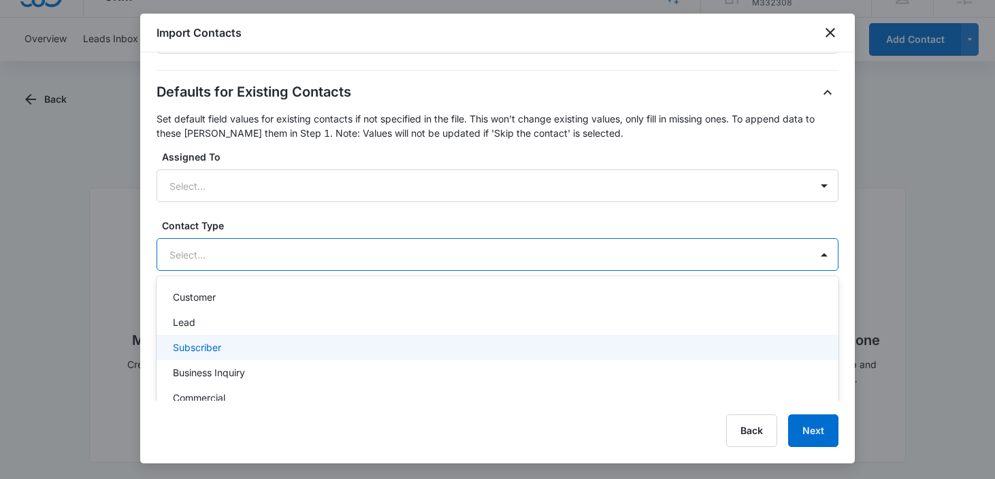
click at [272, 339] on div "Subscriber" at bounding box center [498, 347] width 682 height 25
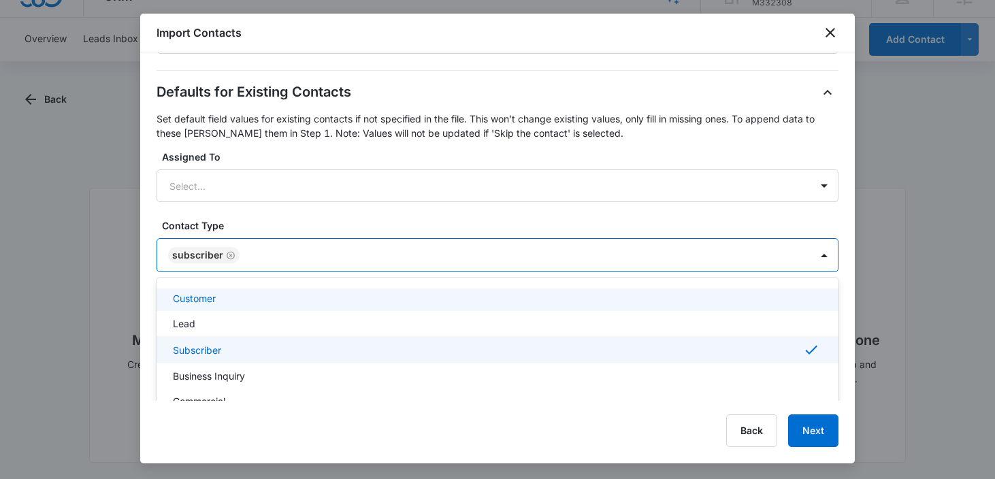
click at [491, 144] on div "Defaults for Existing Contacts Set default field values for existing contacts i…" at bounding box center [498, 220] width 682 height 276
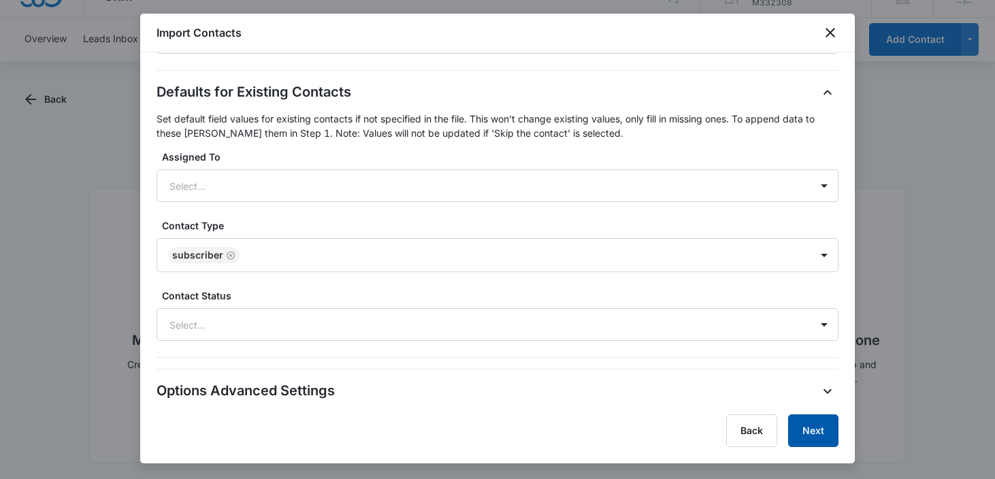
click at [821, 436] on button "Next" at bounding box center [813, 430] width 50 height 33
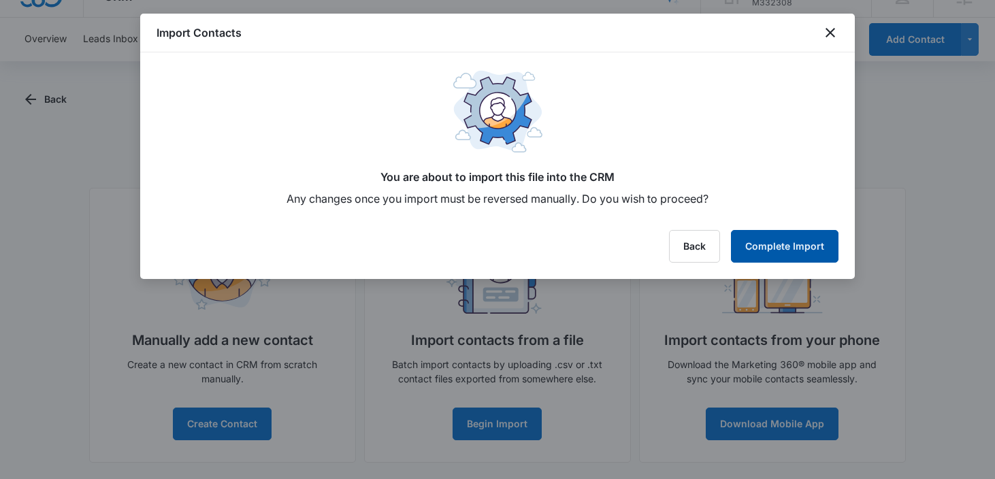
click at [768, 245] on button "Complete Import" at bounding box center [785, 246] width 108 height 33
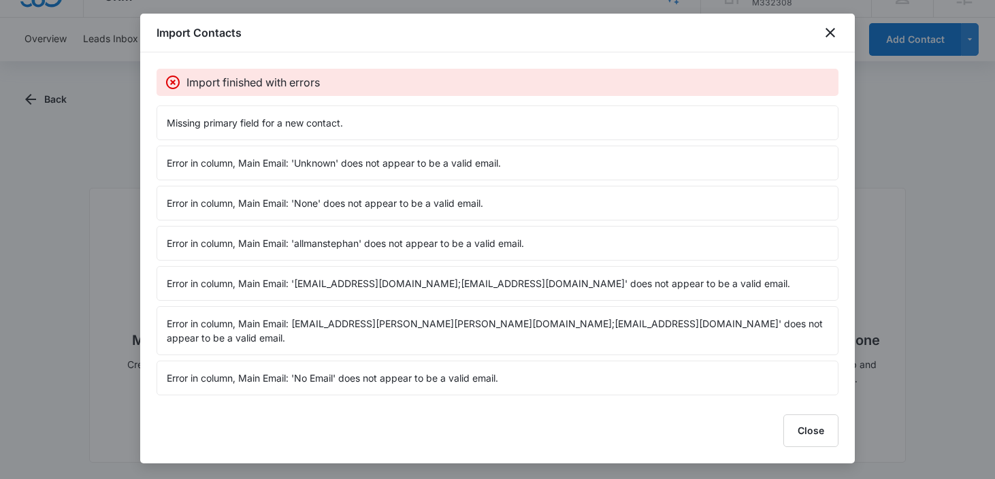
scroll to position [20, 0]
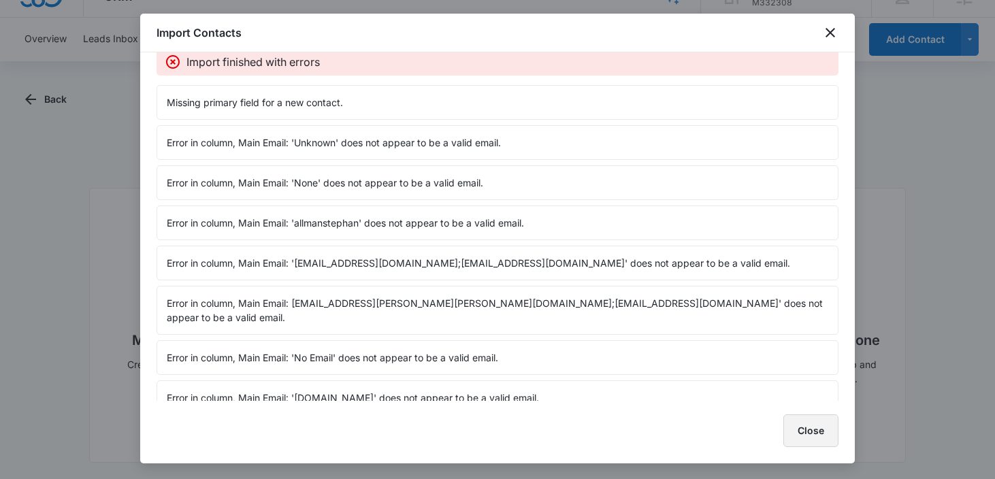
click at [817, 431] on button "Close" at bounding box center [810, 430] width 55 height 33
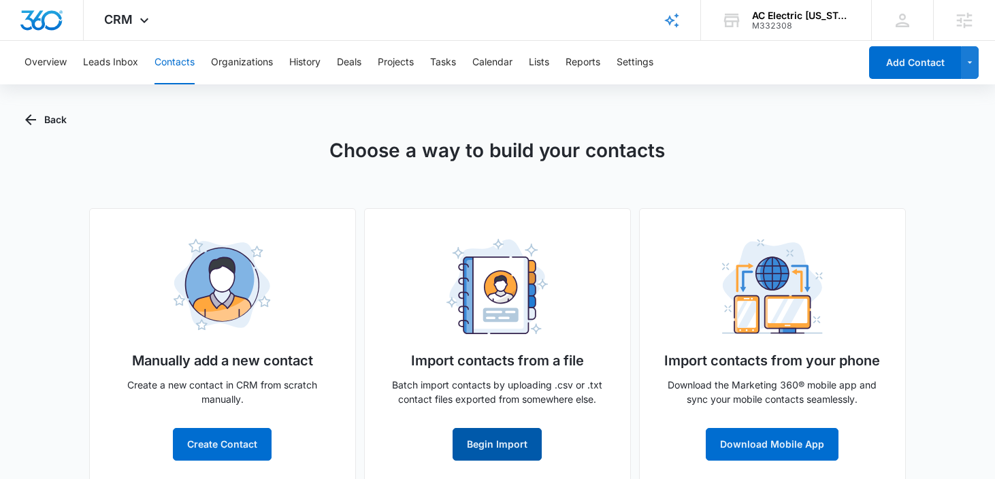
scroll to position [0, 0]
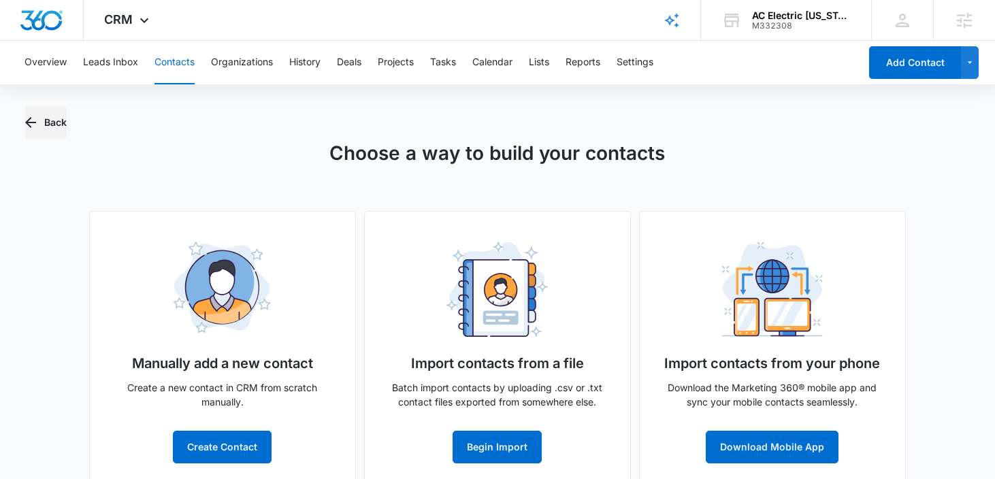
click at [30, 125] on icon "button" at bounding box center [30, 122] width 16 height 16
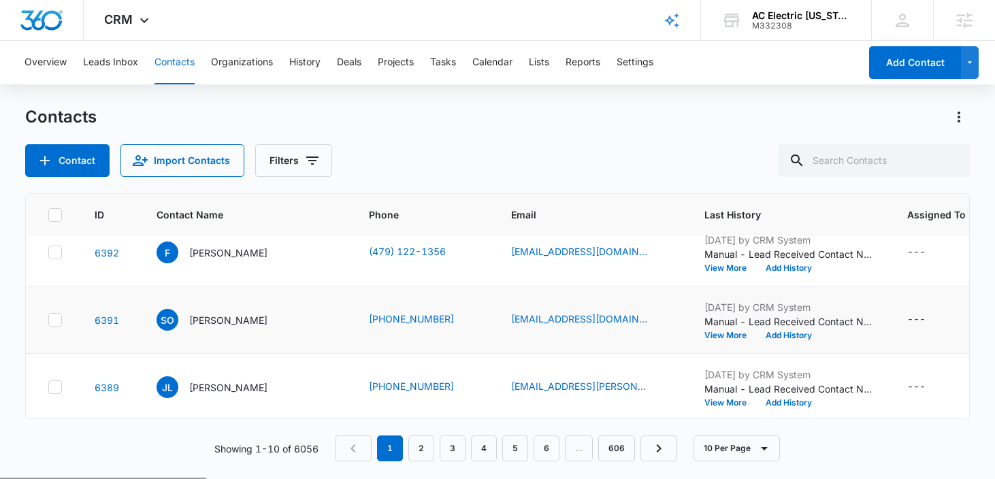
scroll to position [24, 0]
